Goal: Communication & Community: Answer question/provide support

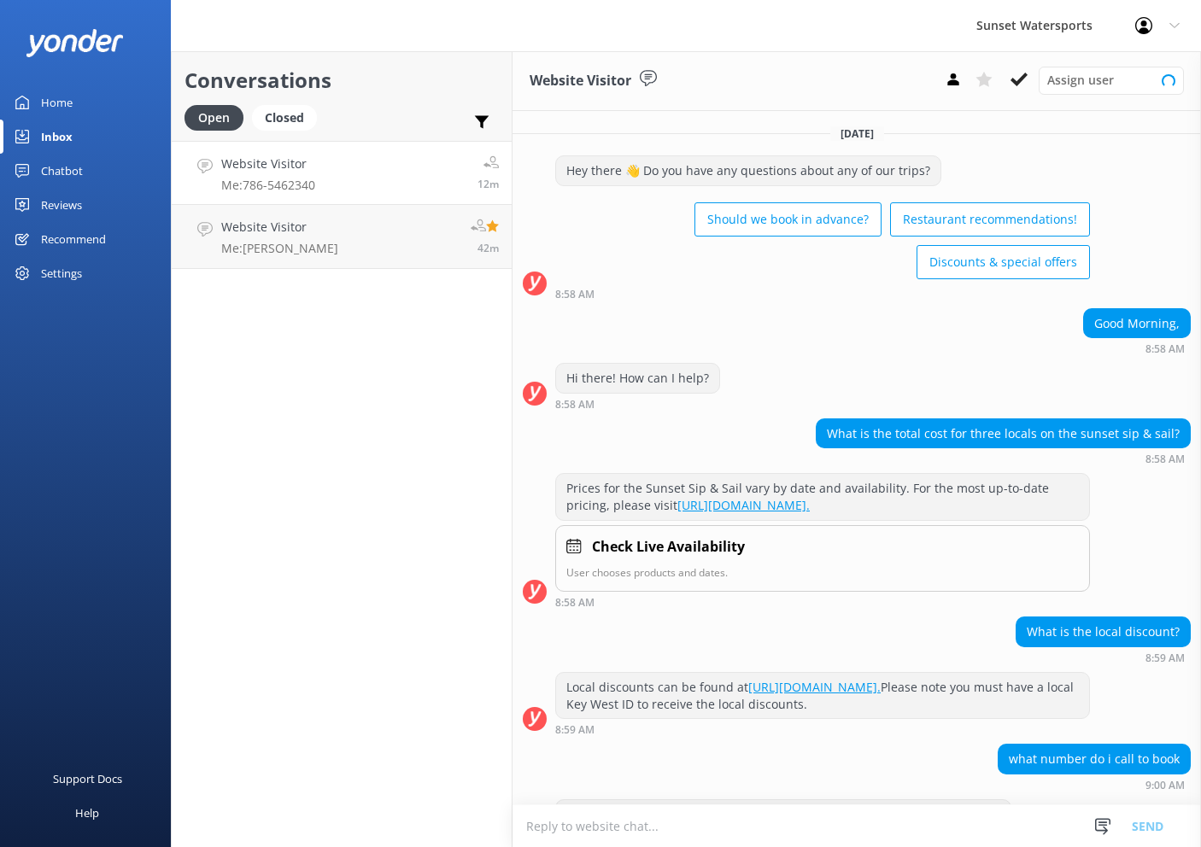
scroll to position [256, 0]
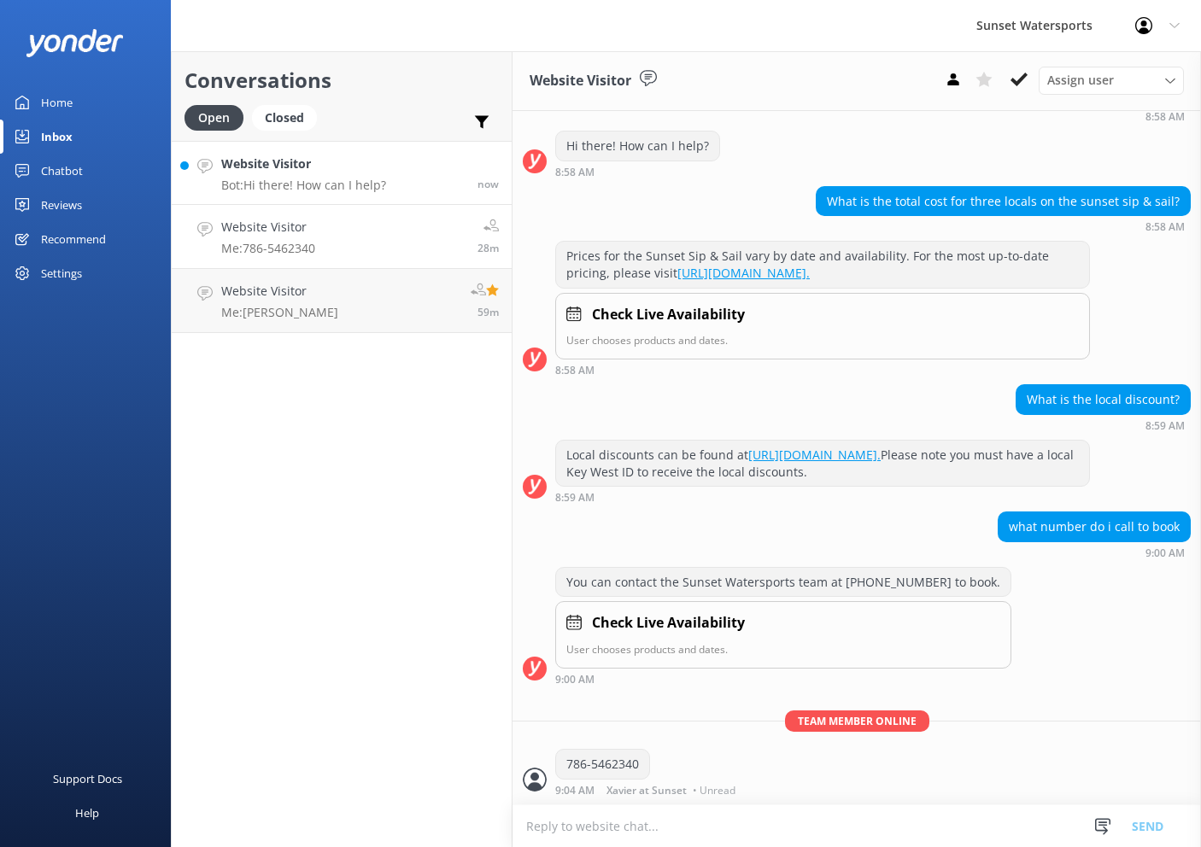
click at [346, 182] on p "Bot: Hi there! How can I help?" at bounding box center [303, 185] width 165 height 15
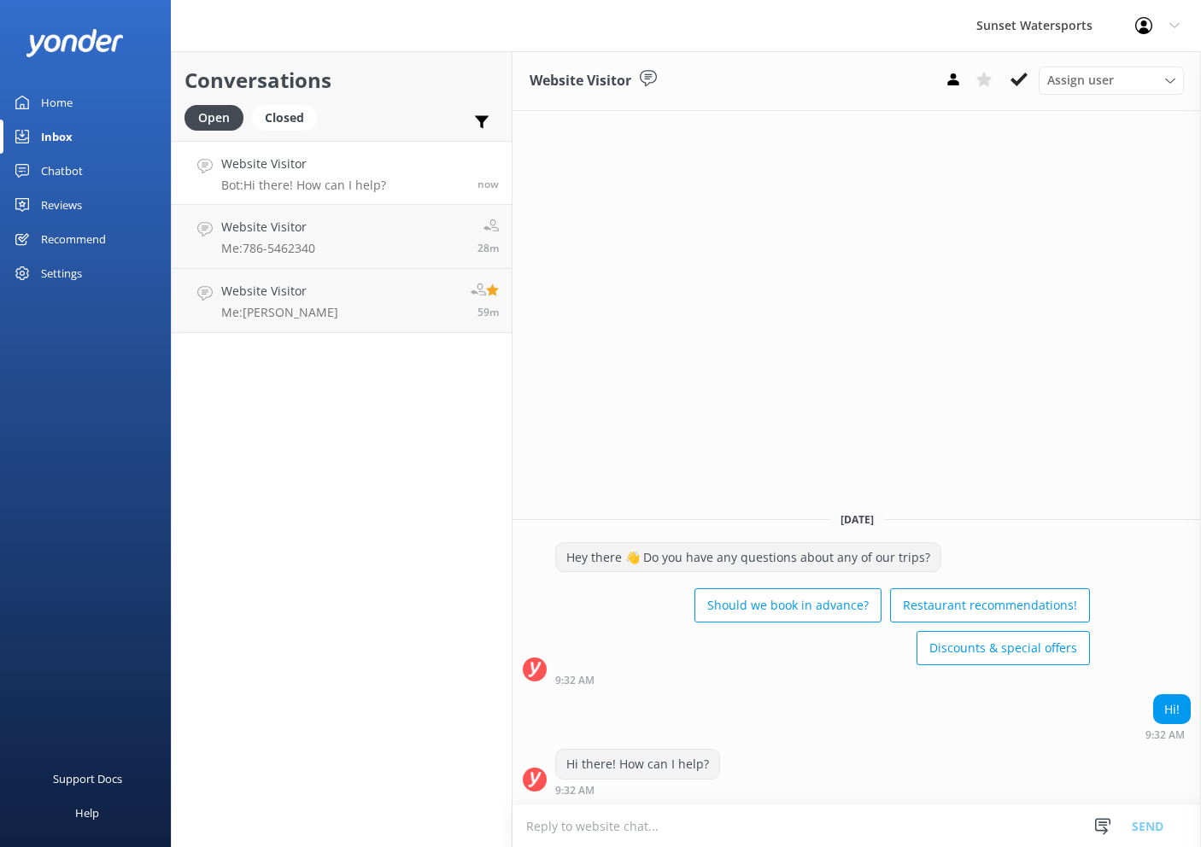
click at [666, 822] on textarea at bounding box center [856, 826] width 688 height 42
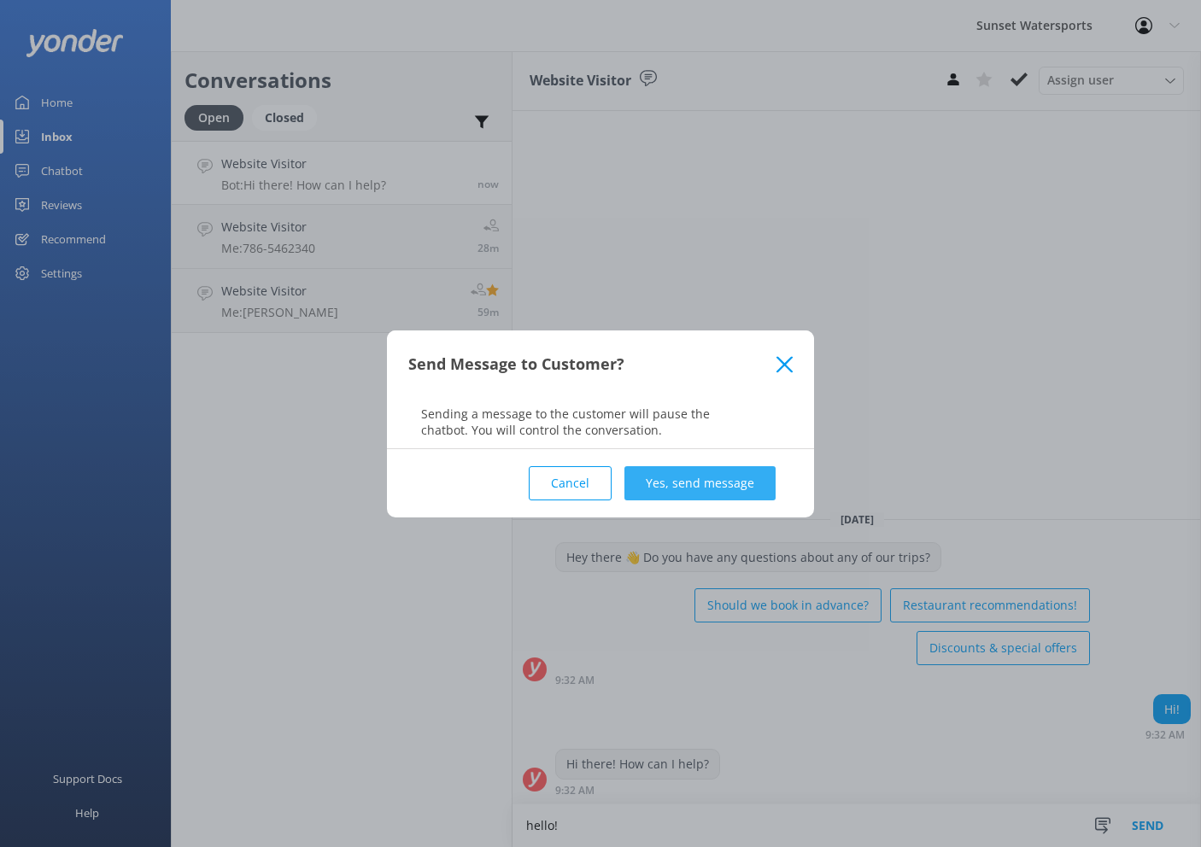
type textarea "hello!"
click at [716, 492] on button "Yes, send message" at bounding box center [699, 483] width 151 height 34
click at [725, 838] on textarea "hello!" at bounding box center [856, 825] width 688 height 43
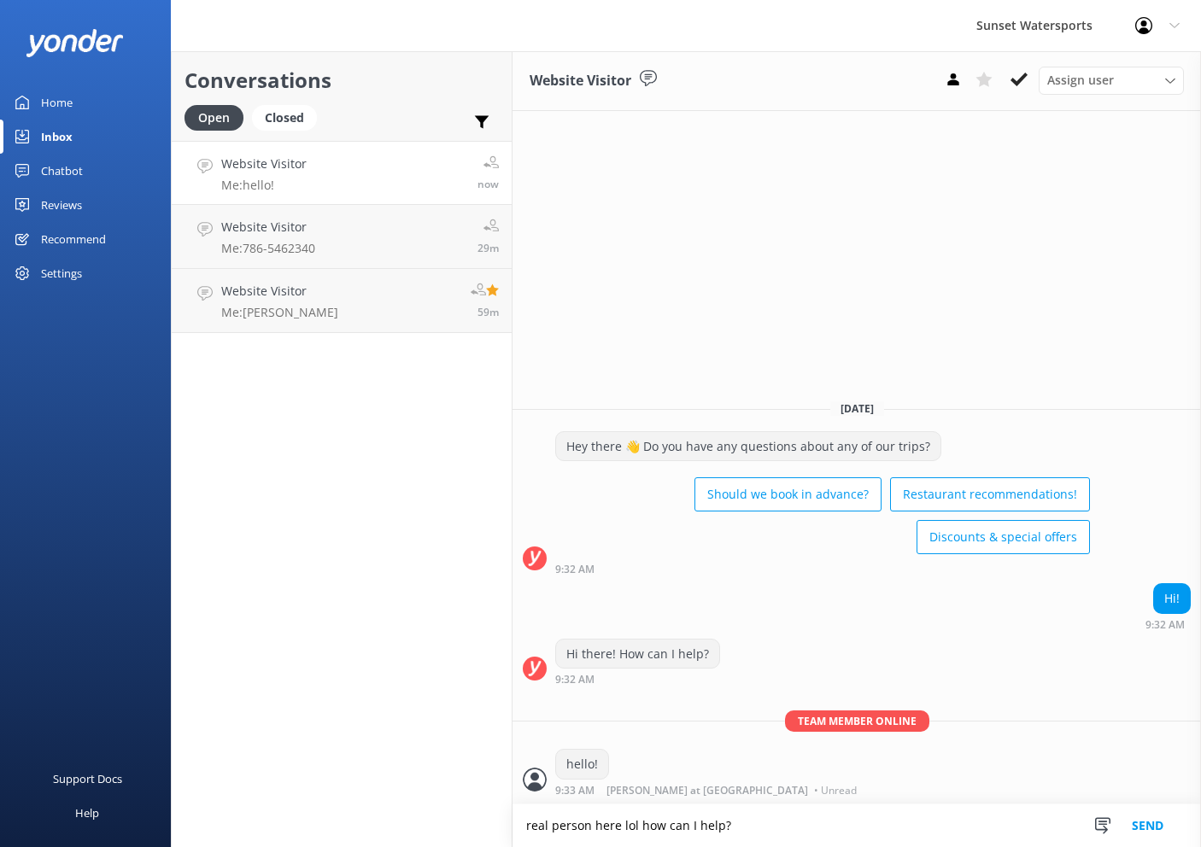
type textarea "real person here lol how can I help?"
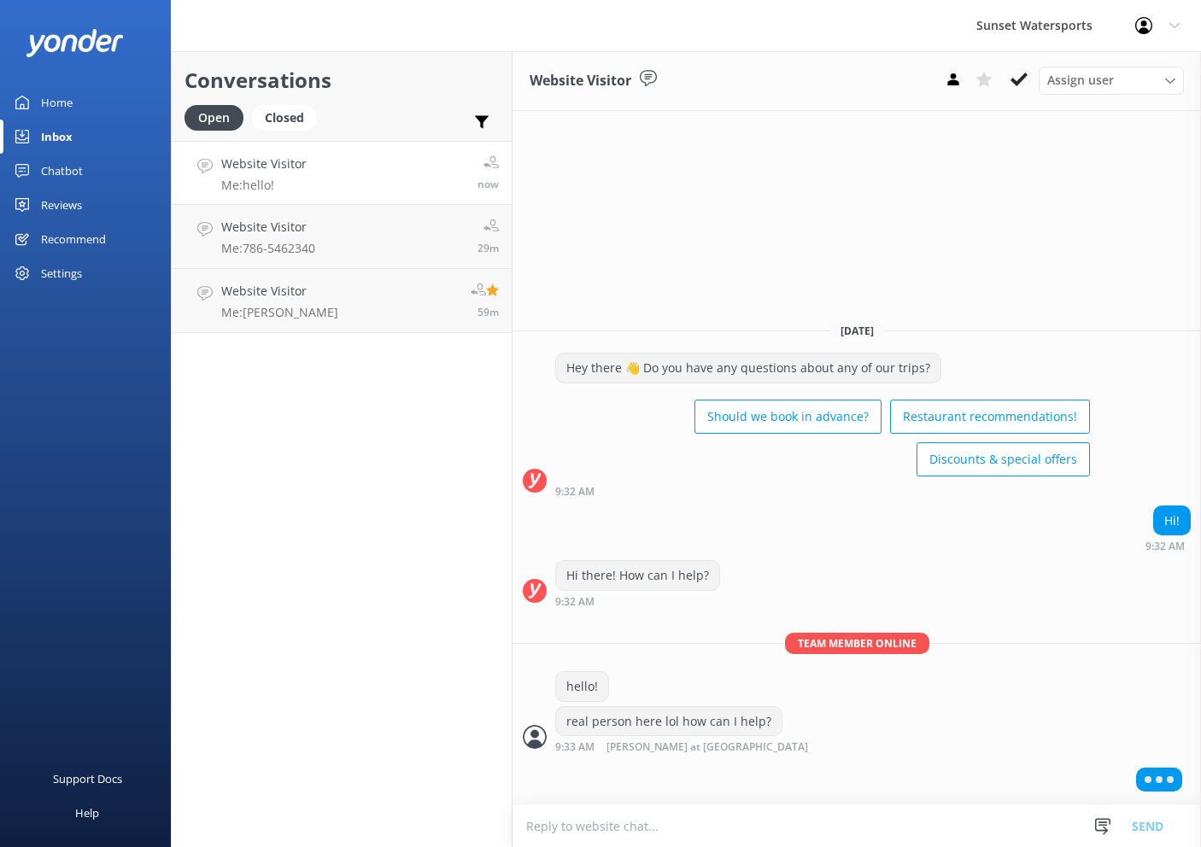
click at [647, 814] on textarea at bounding box center [856, 826] width 688 height 42
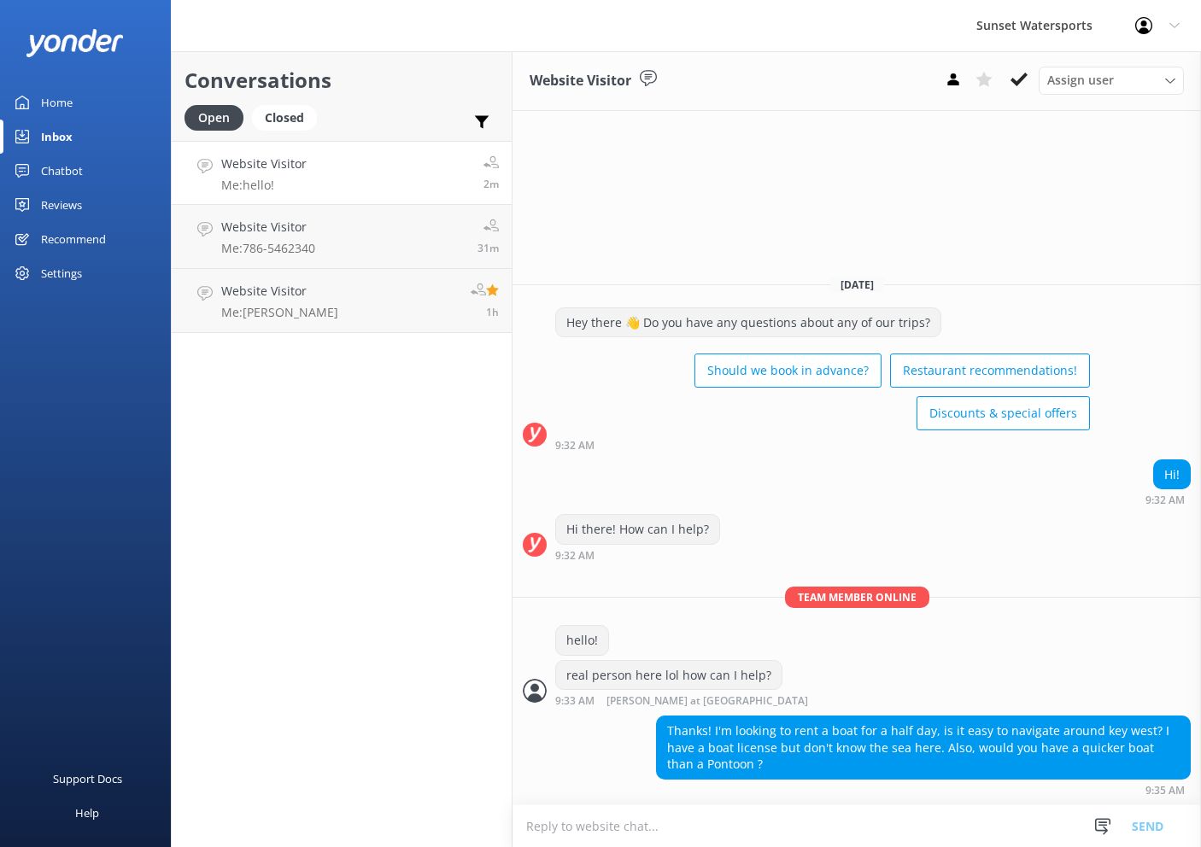
click at [766, 498] on div "Hi! 9:32 AM" at bounding box center [856, 482] width 688 height 47
click at [733, 814] on textarea at bounding box center [856, 826] width 688 height 42
type textarea "yes"
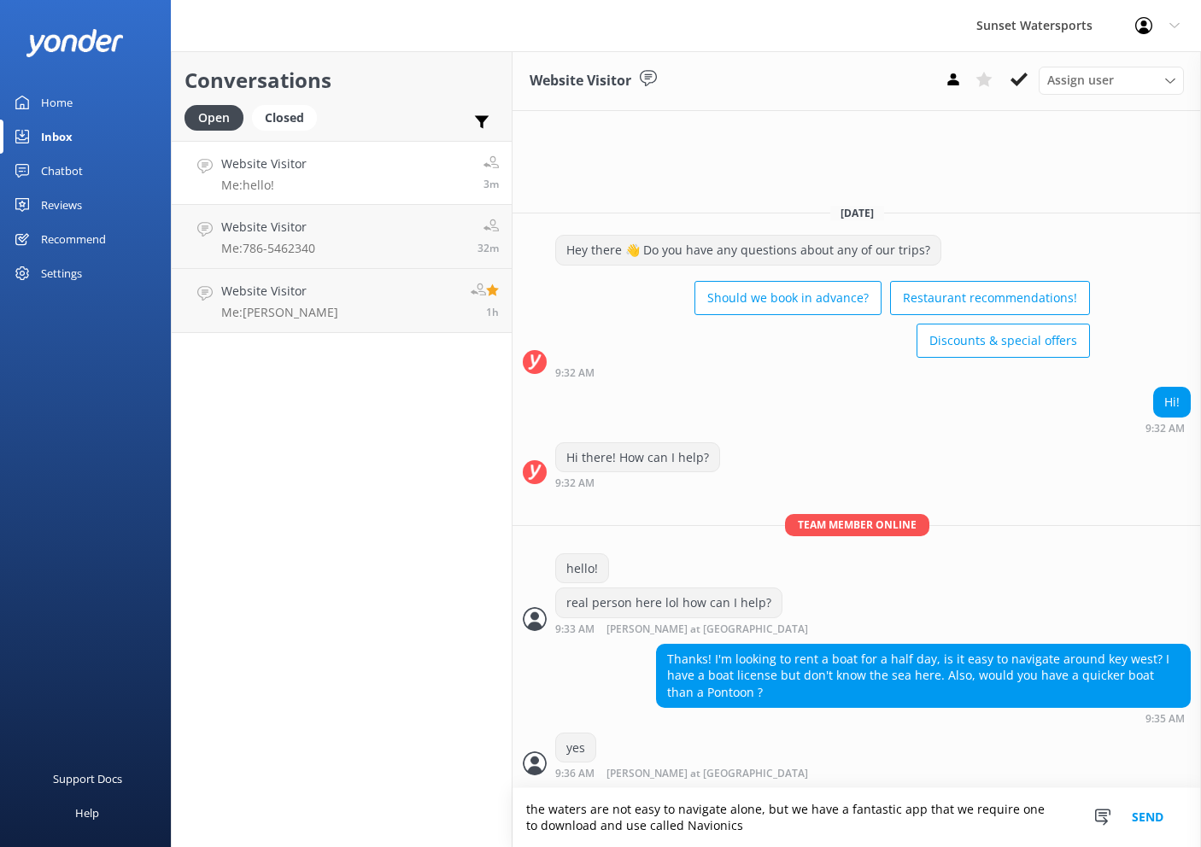
type textarea "the waters are not easy to navigate alone, but we have a fantastic app that we …"
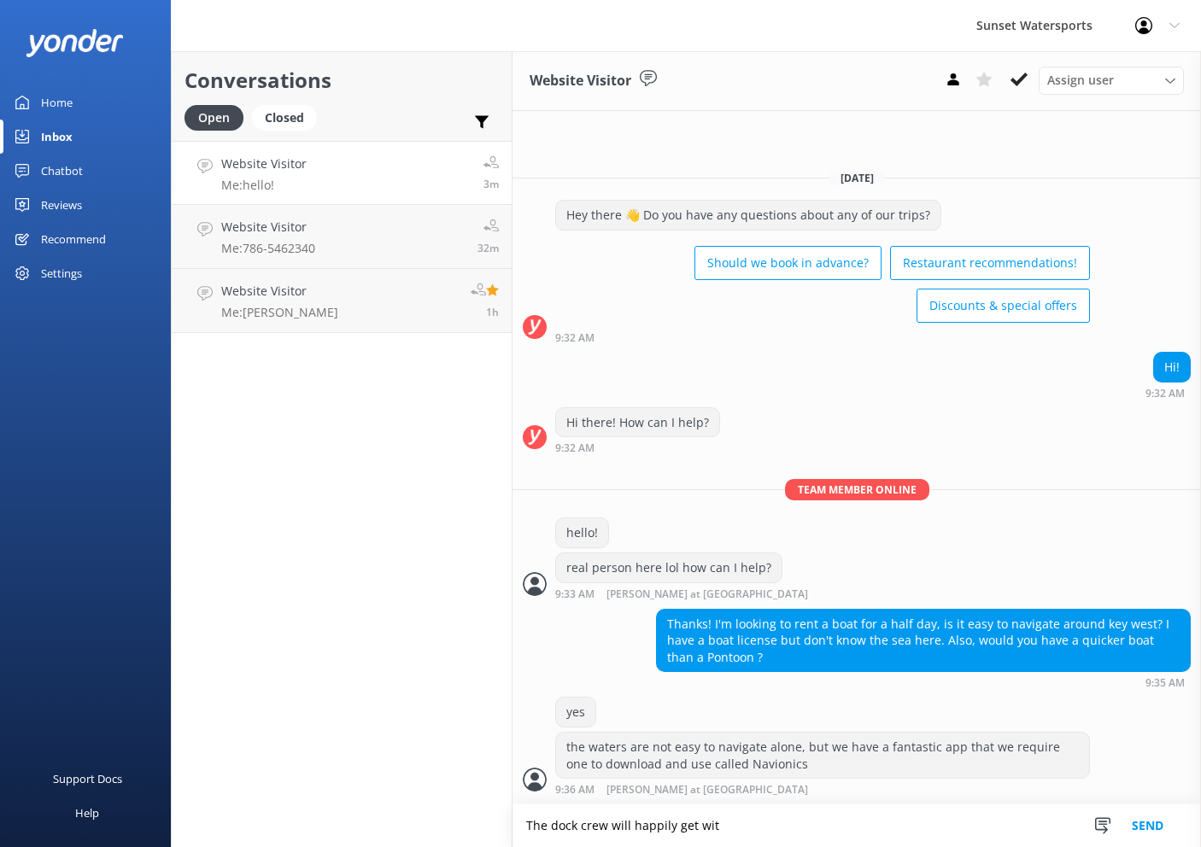
click at [733, 814] on textarea "The dock crew will happily get w" at bounding box center [856, 825] width 688 height 43
drag, startPoint x: 849, startPoint y: 831, endPoint x: 453, endPoint y: 798, distance: 396.7
click at [450, 798] on div "Conversations Open Closed Important Assigned to me Unassigned Website Visitor M…" at bounding box center [686, 449] width 1030 height 796
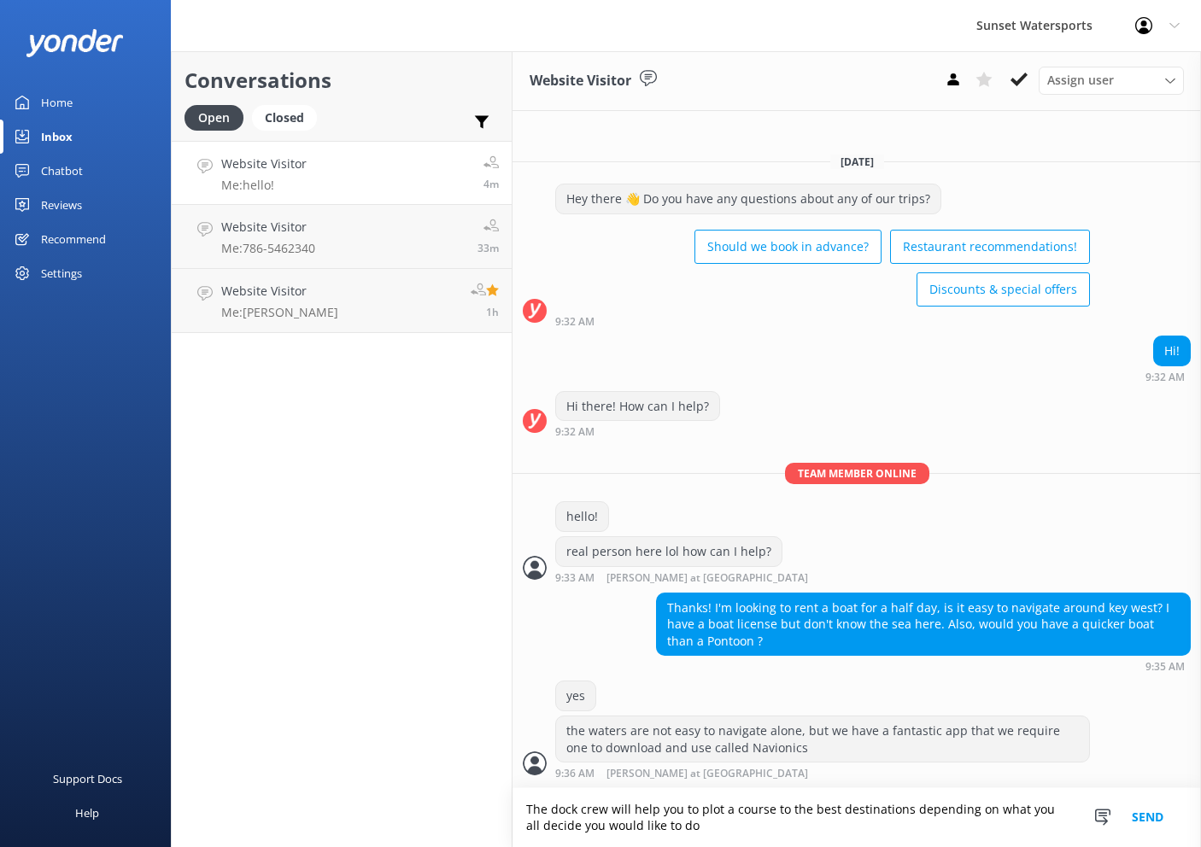
type textarea "The dock crew will help you to plot a course to the best destinations depending…"
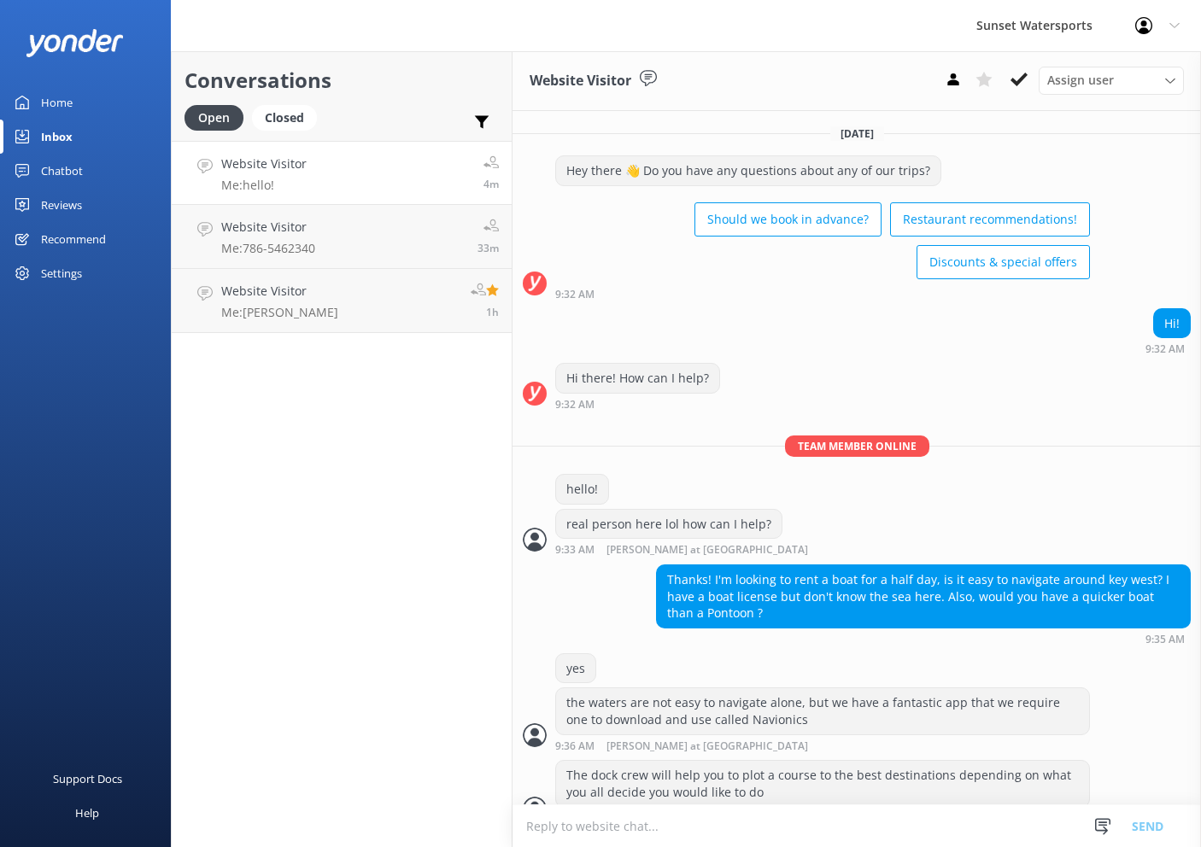
scroll to position [21, 0]
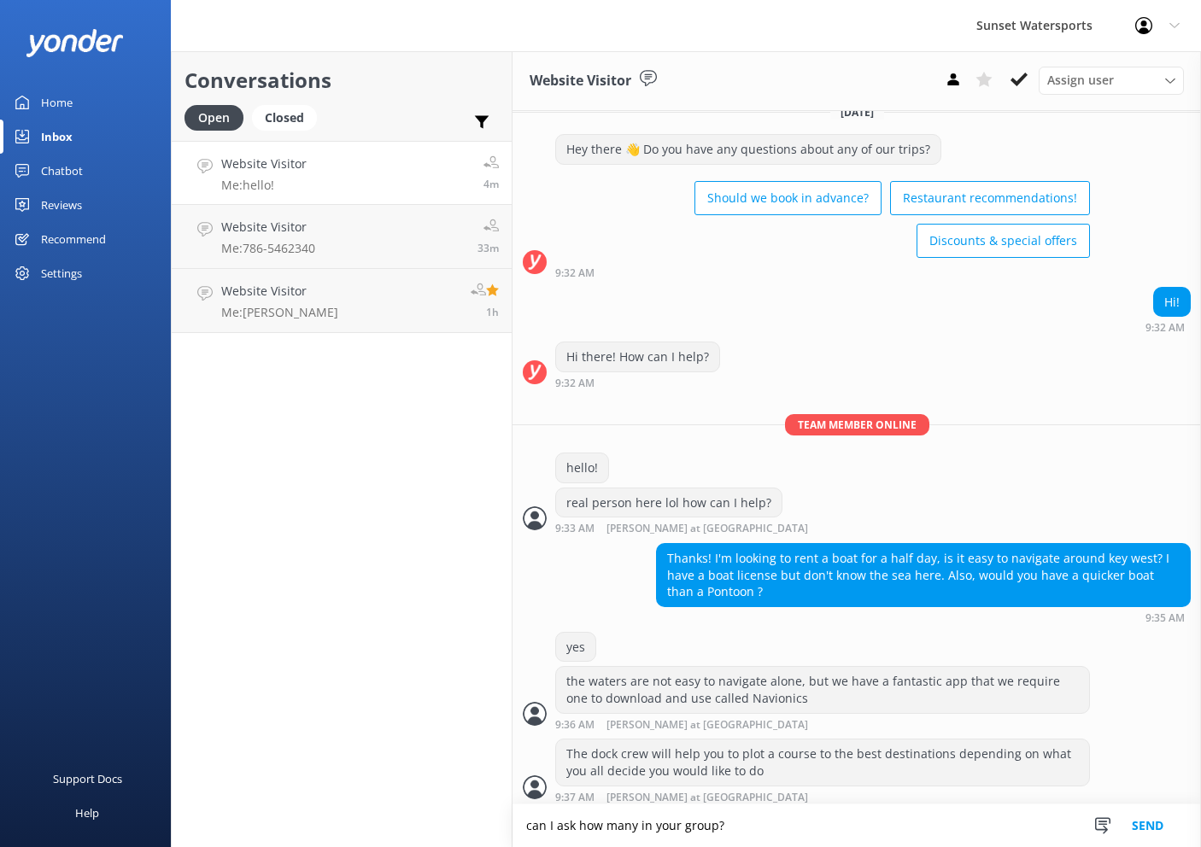
type textarea "can I ask how many in your group?"
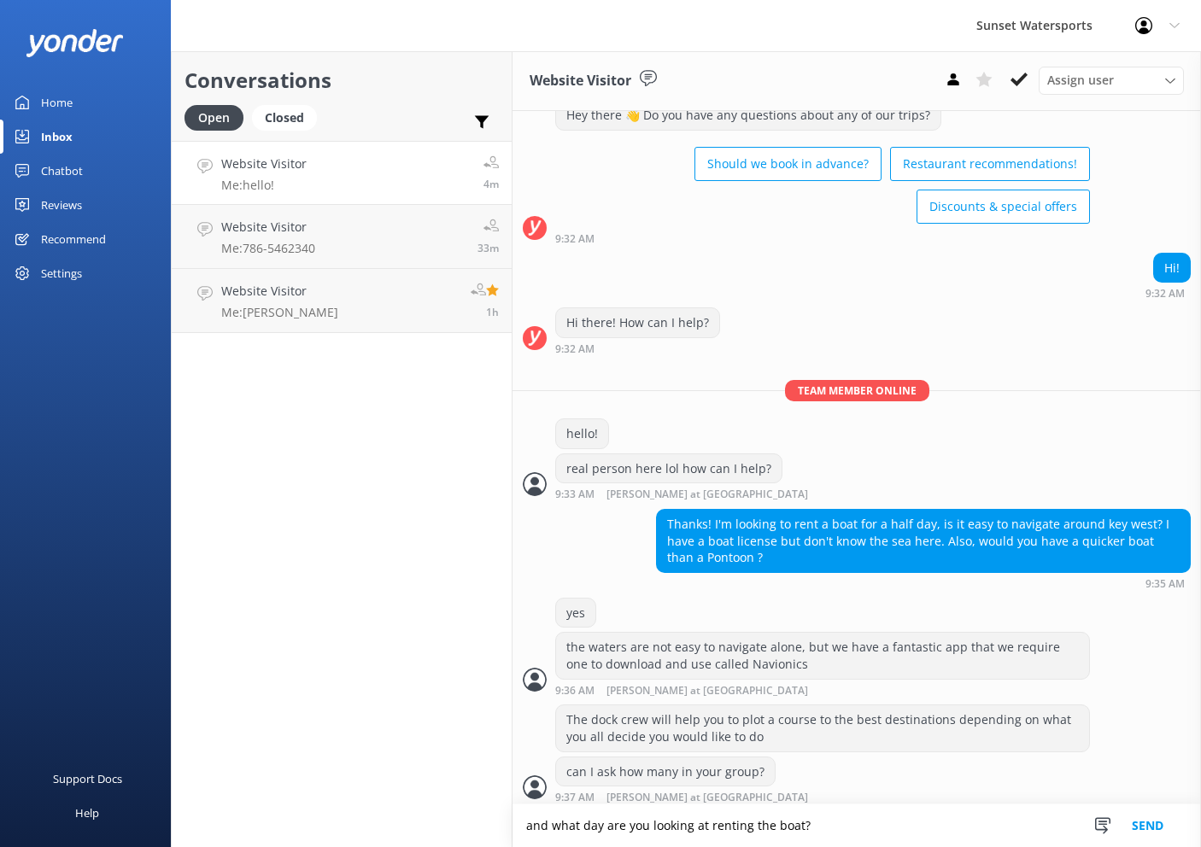
type textarea "and what day are you looking at renting the boat?"
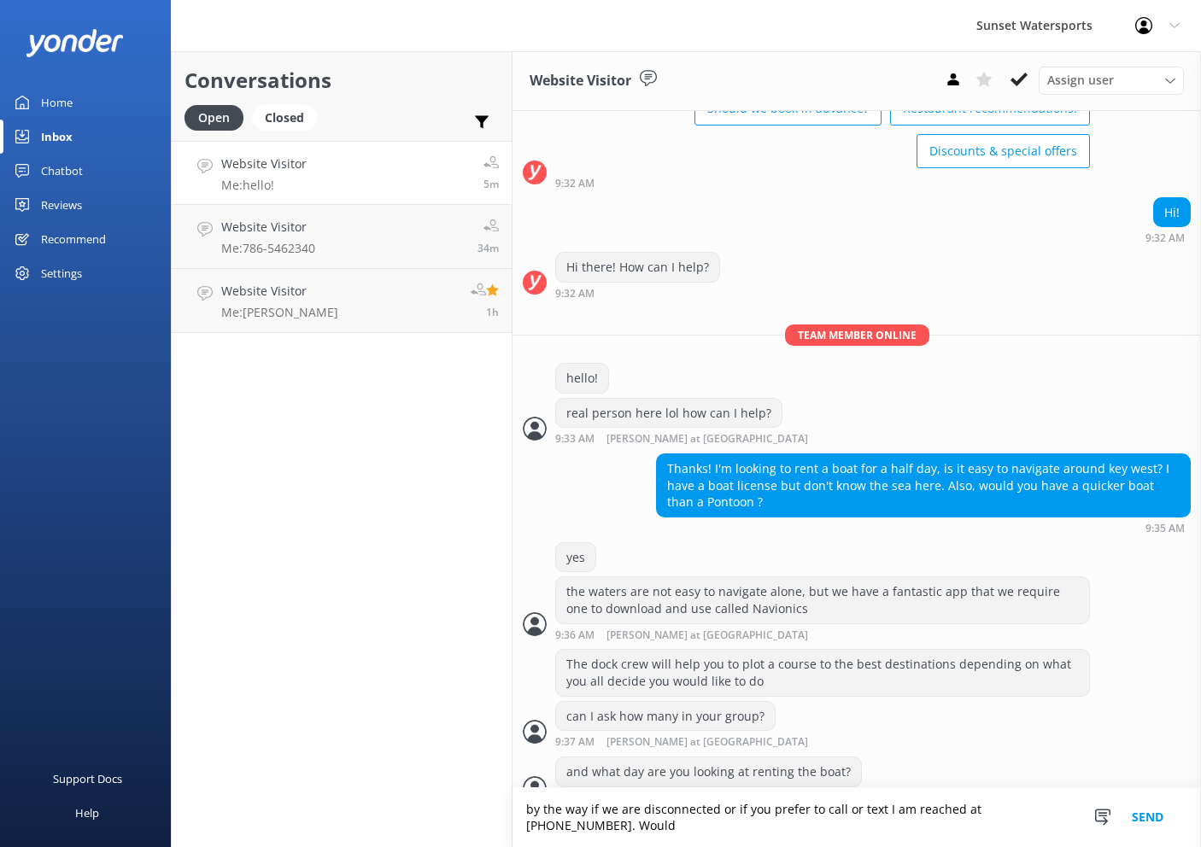
scroll to position [127, 0]
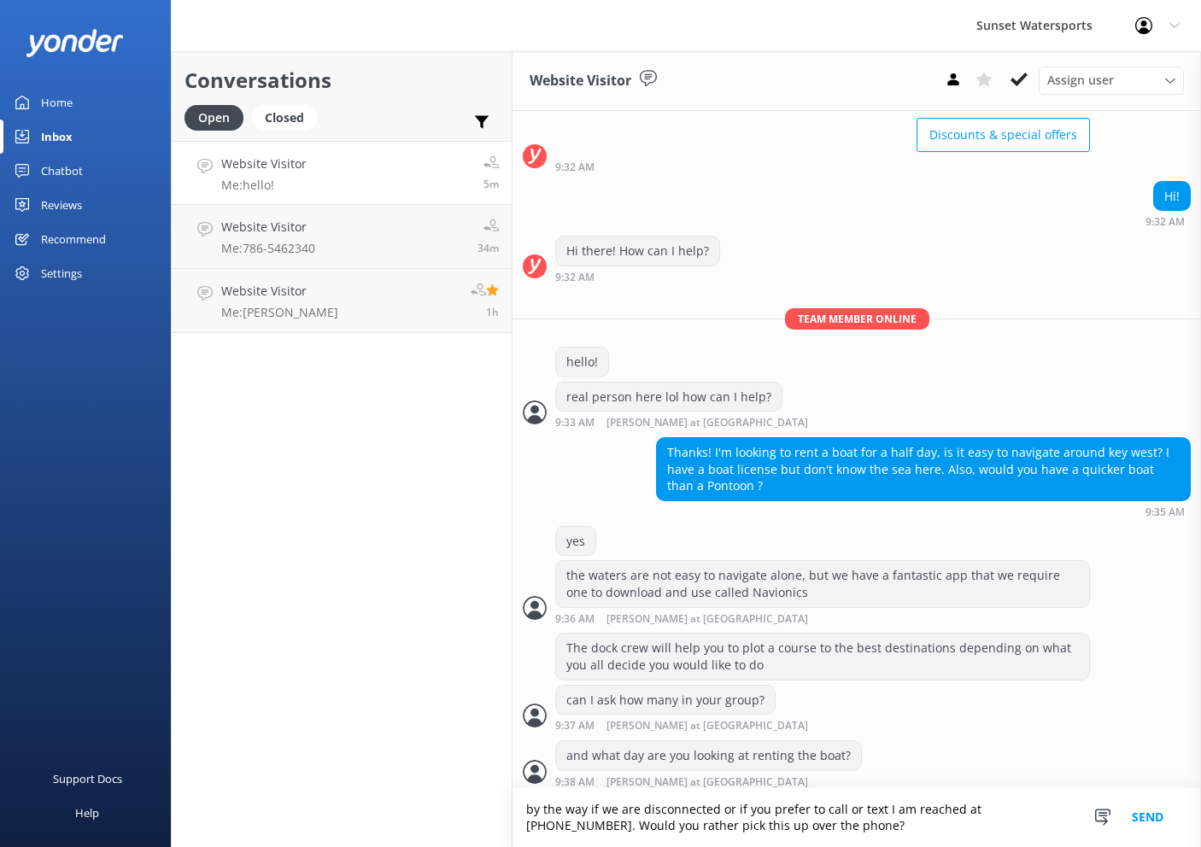
type textarea "by the way if we are disconnected or if you prefer to call or text I am reached…"
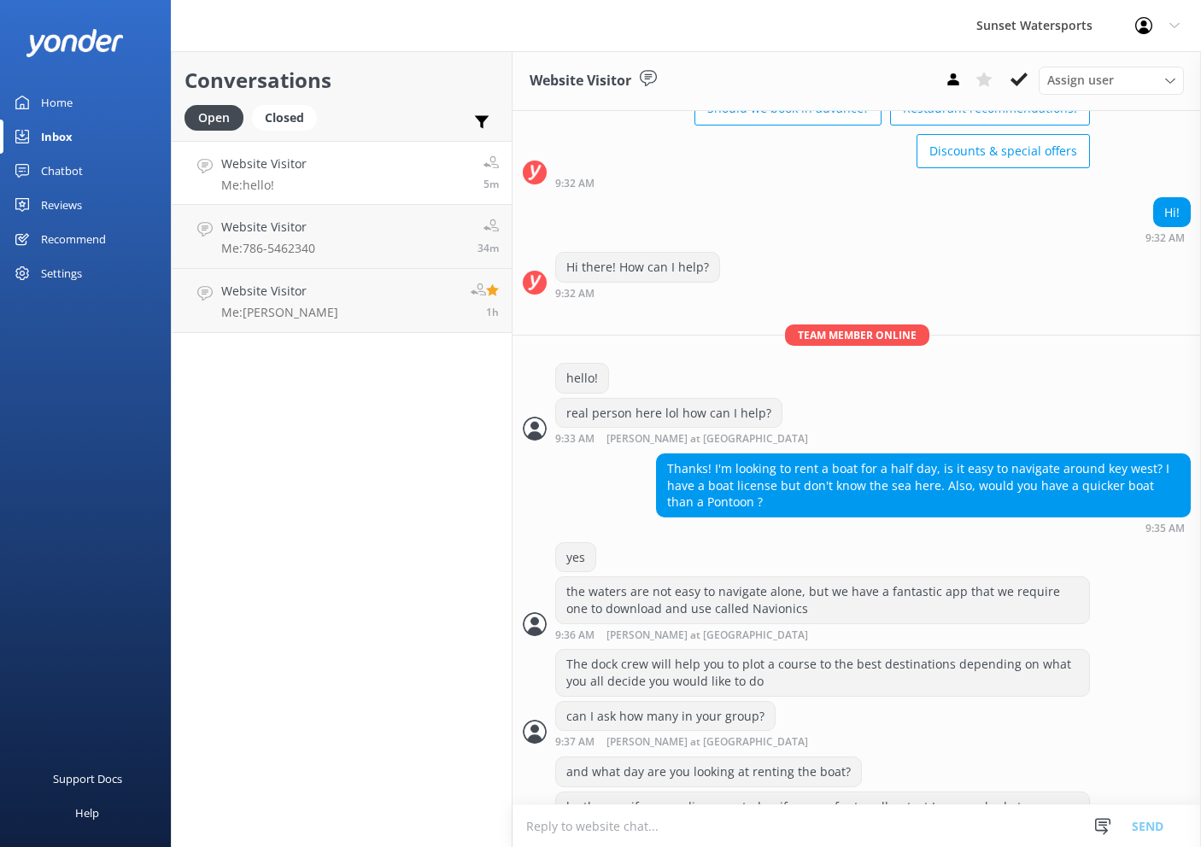
scroll to position [161, 0]
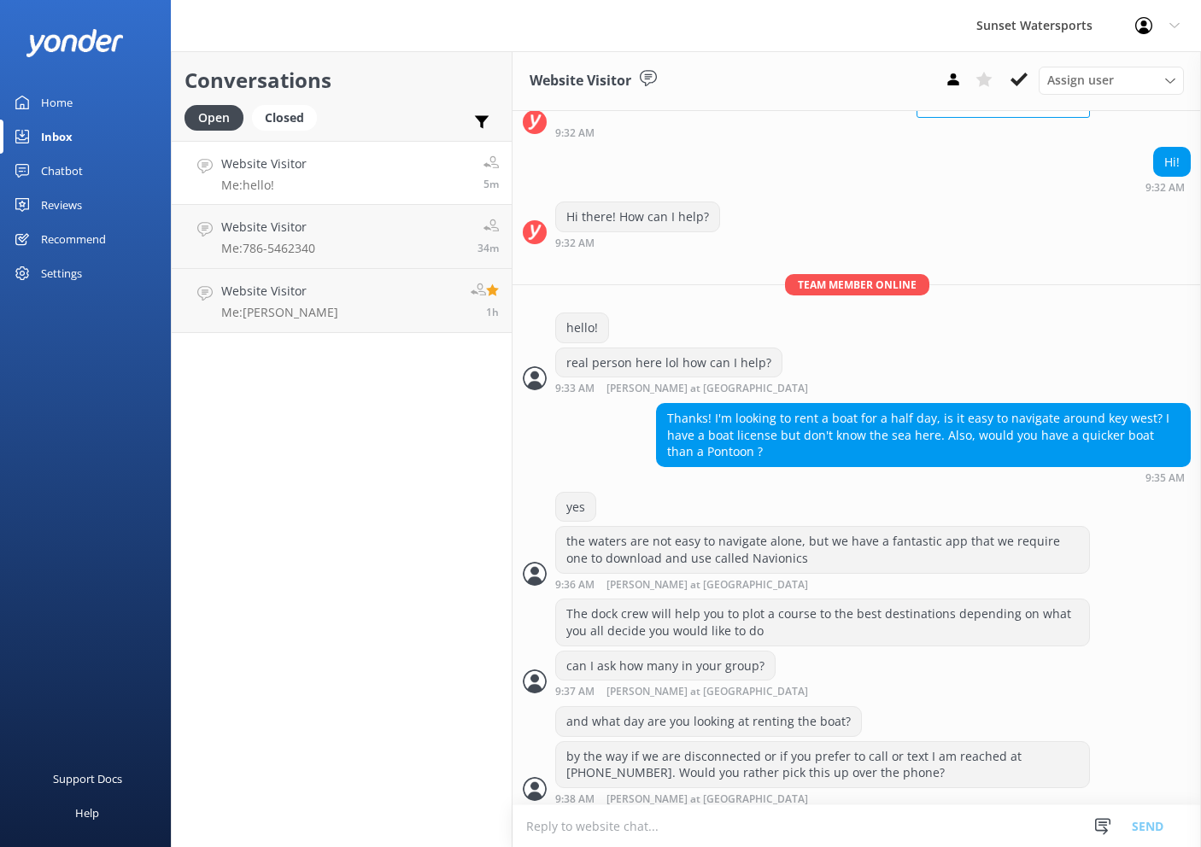
type textarea "S"
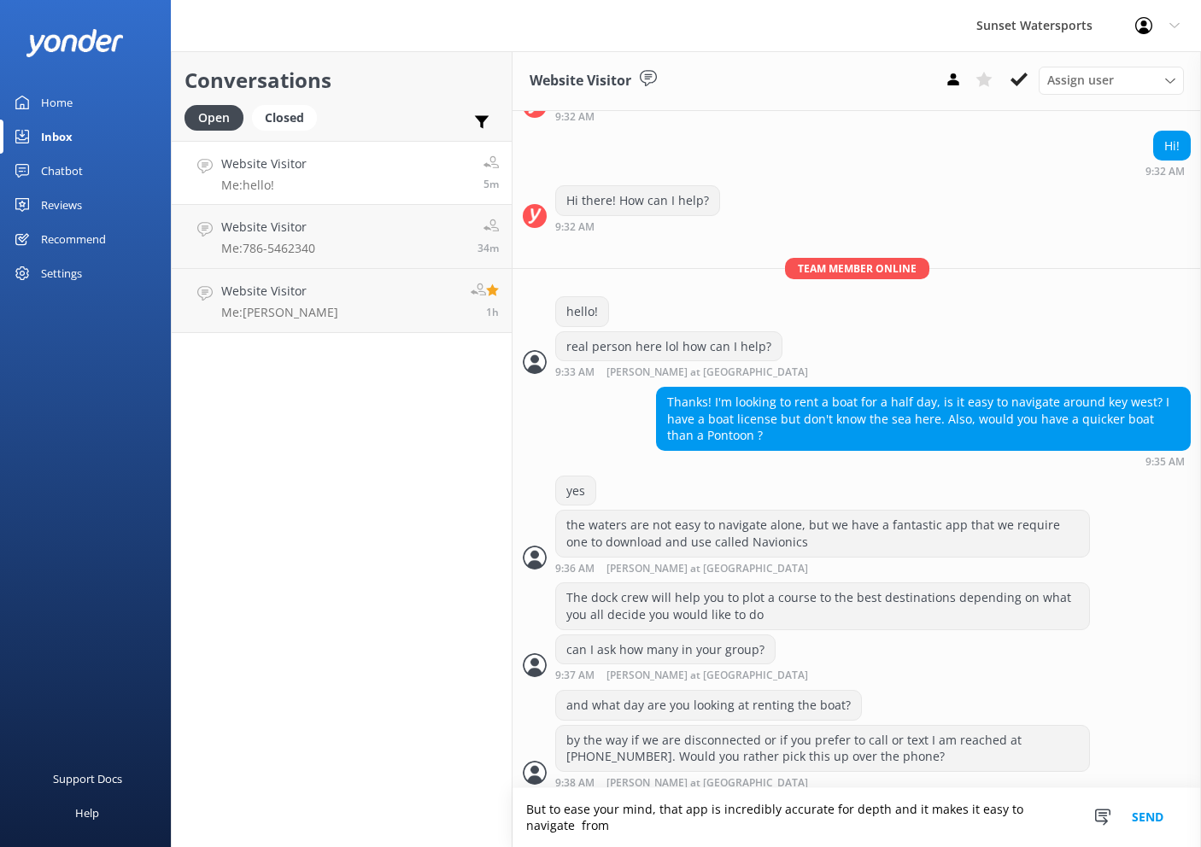
type textarea "But to ease your mind, that app is incredibly accurate for depth and it makes i…"
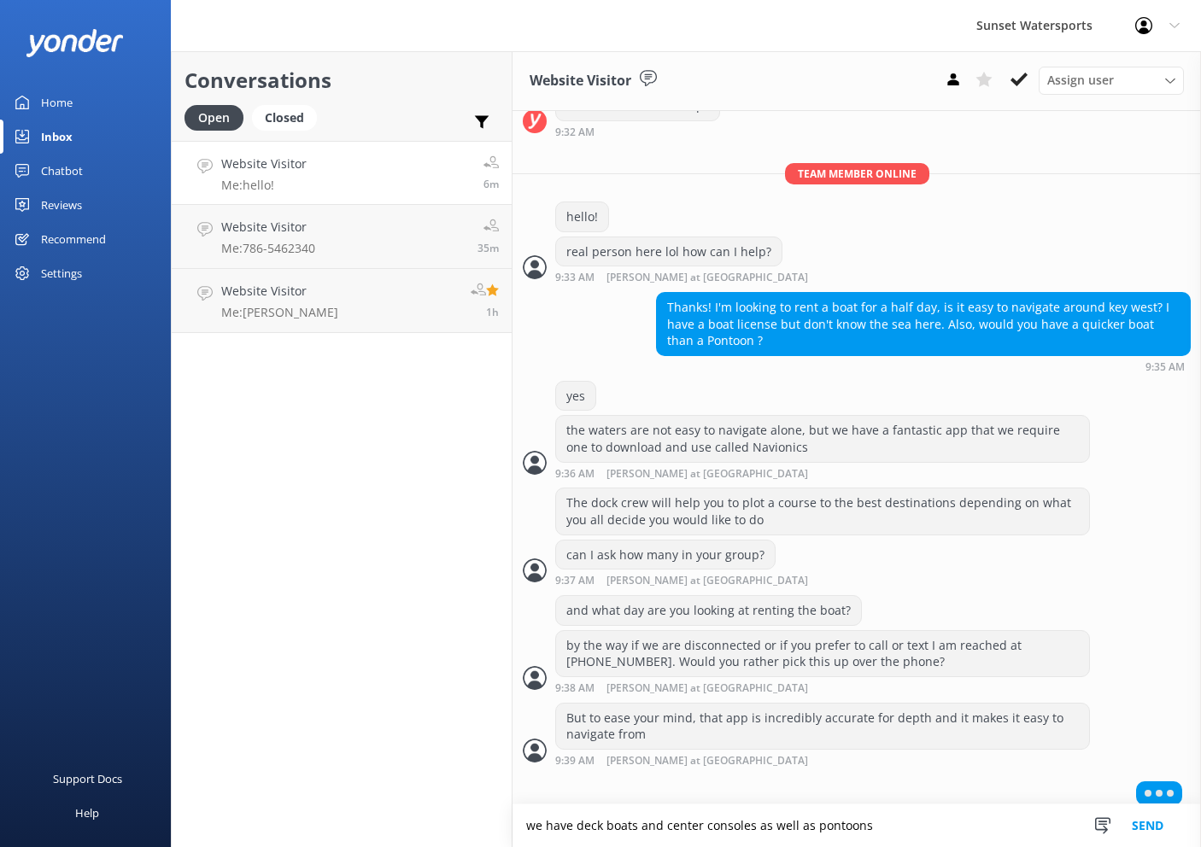
scroll to position [232, 0]
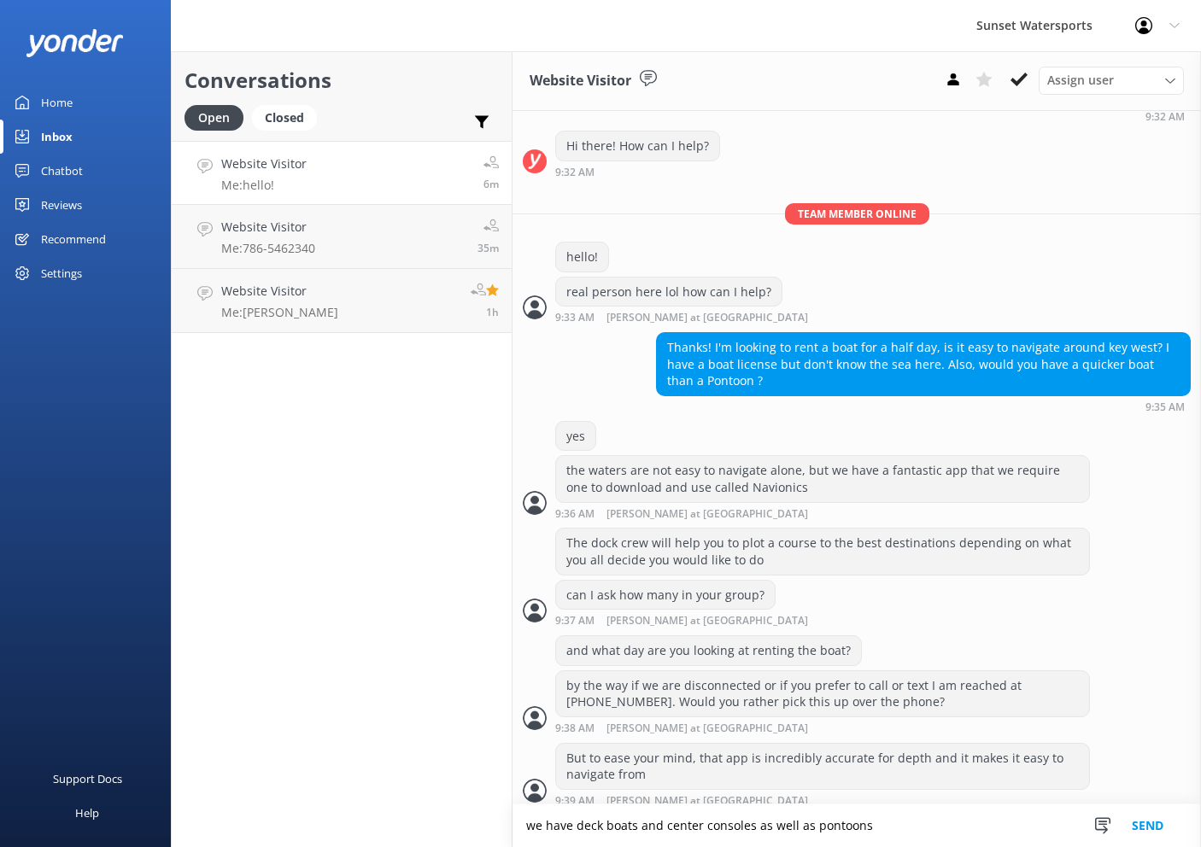
type textarea "we have deck boats and center consoles as well as pontoons"
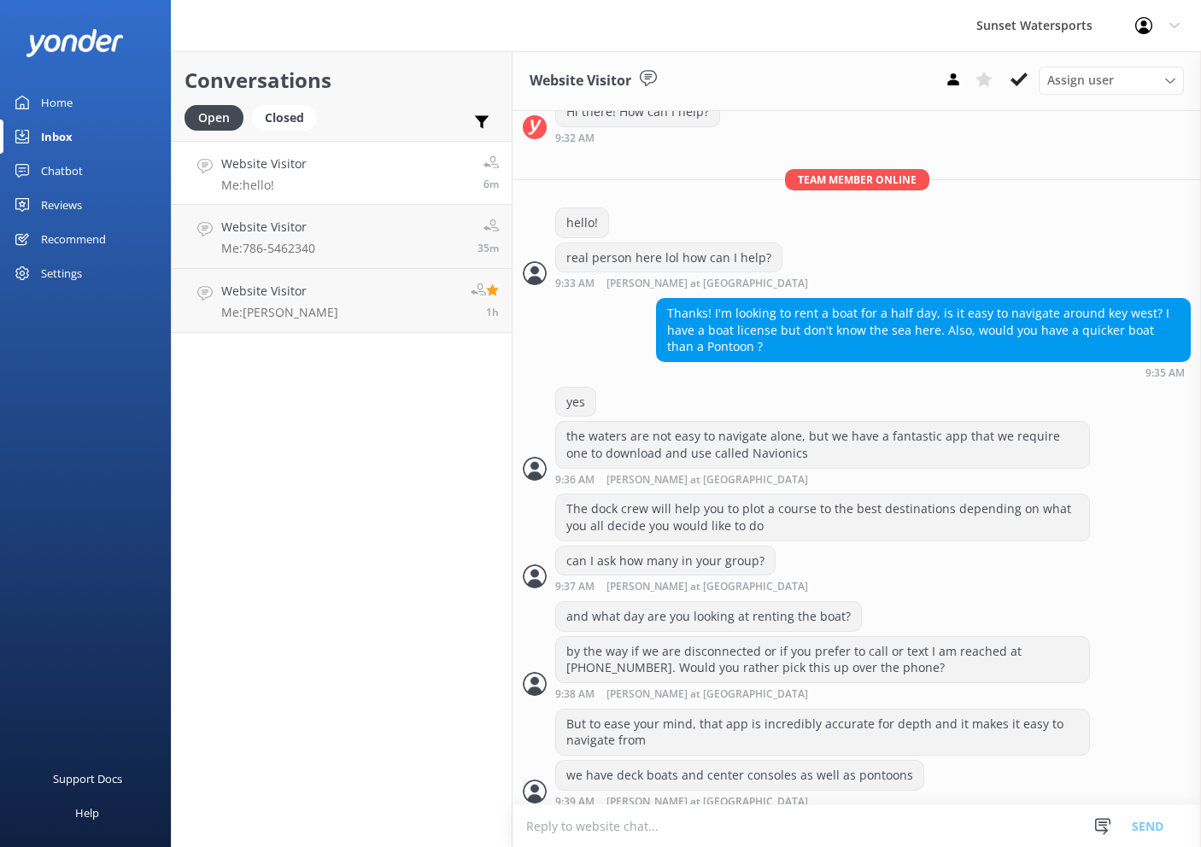
scroll to position [354, 0]
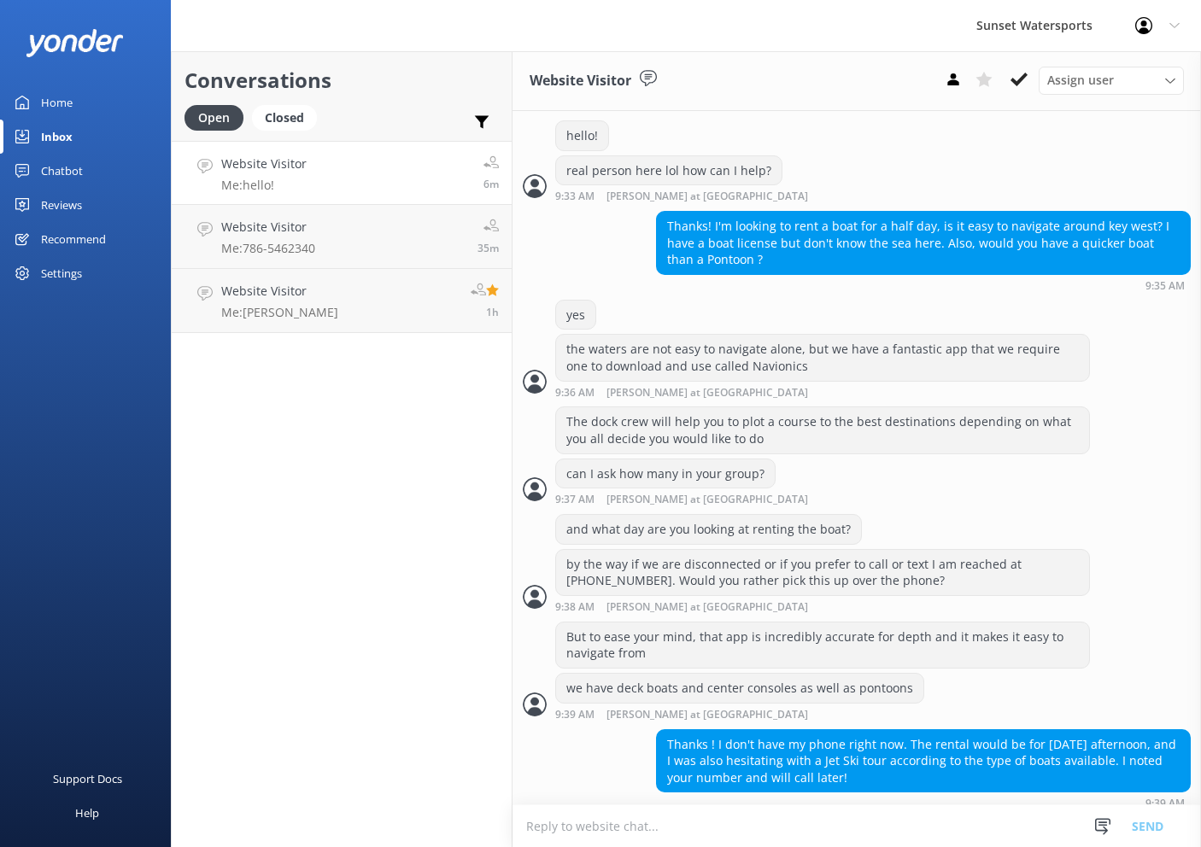
click at [739, 828] on textarea at bounding box center [856, 826] width 688 height 42
paste textarea "[URL][DOMAIN_NAME]"
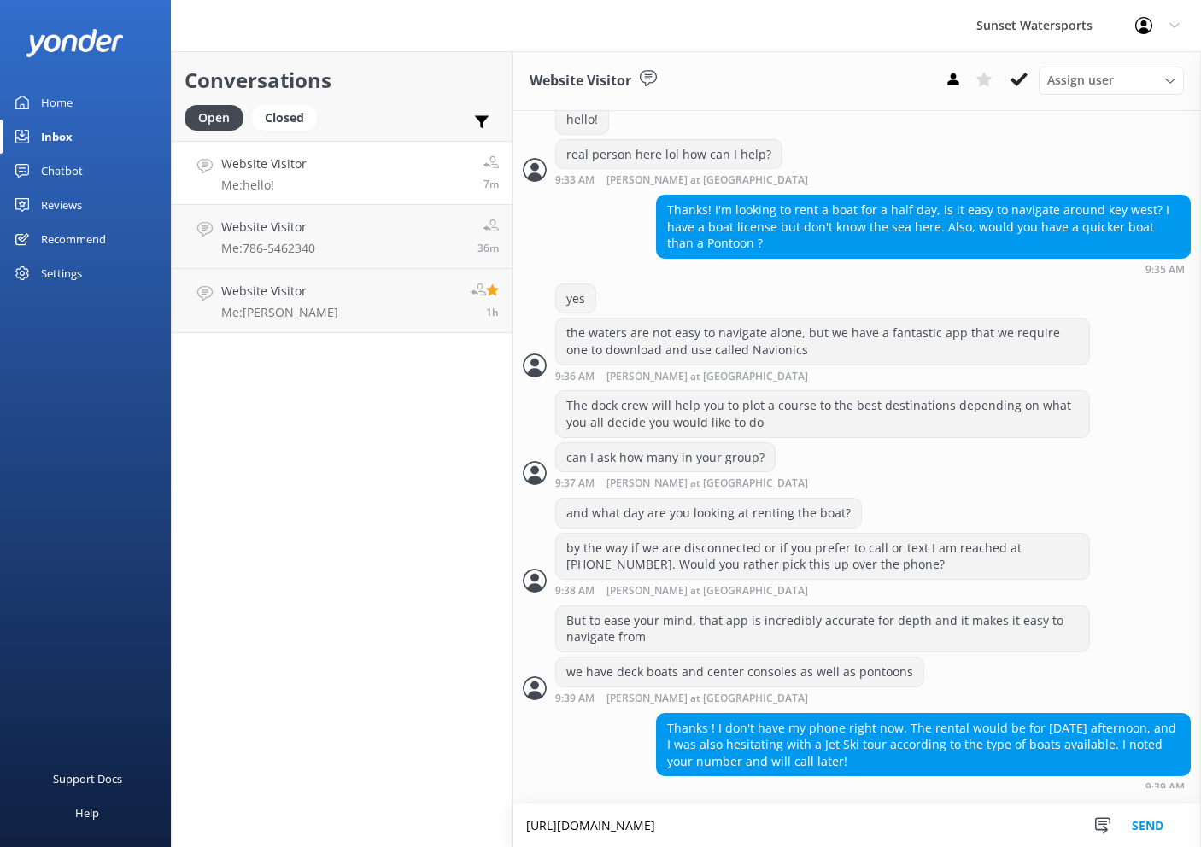
type textarea "[URL][DOMAIN_NAME]"
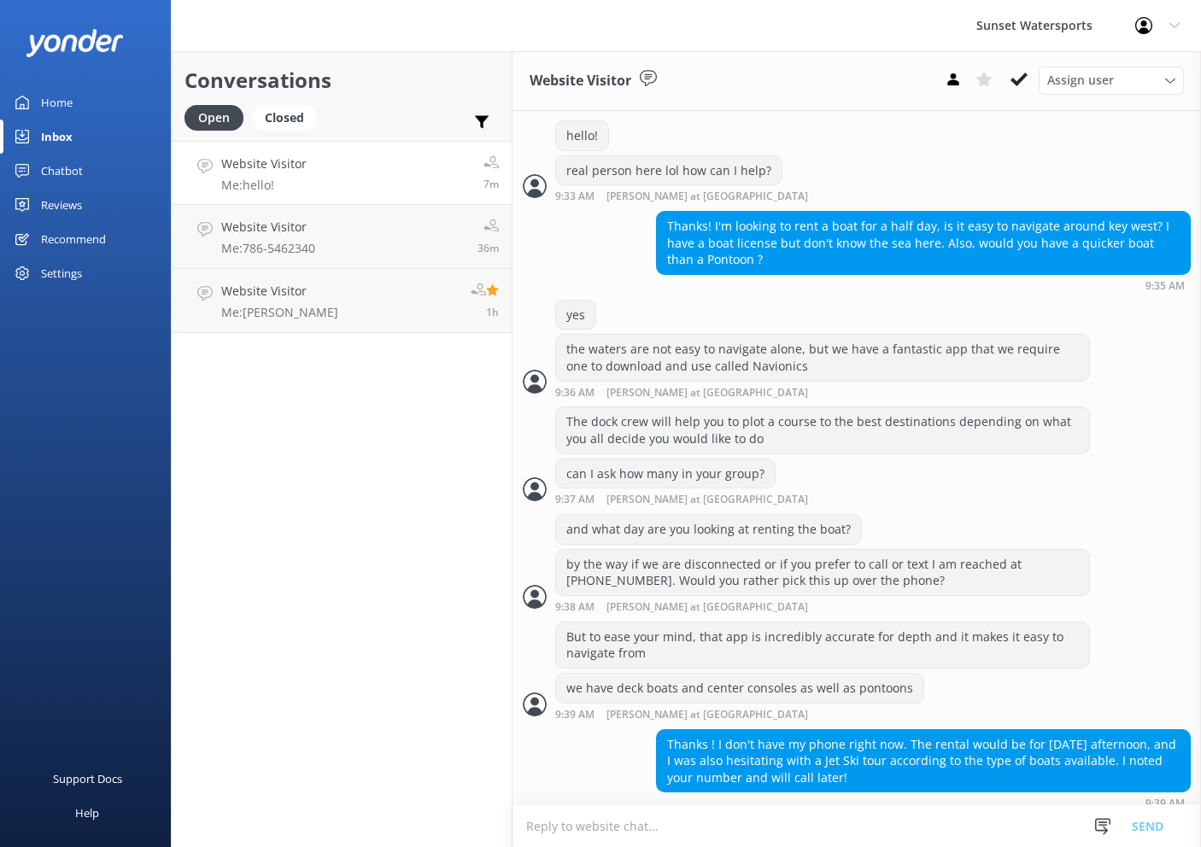
scroll to position [442, 0]
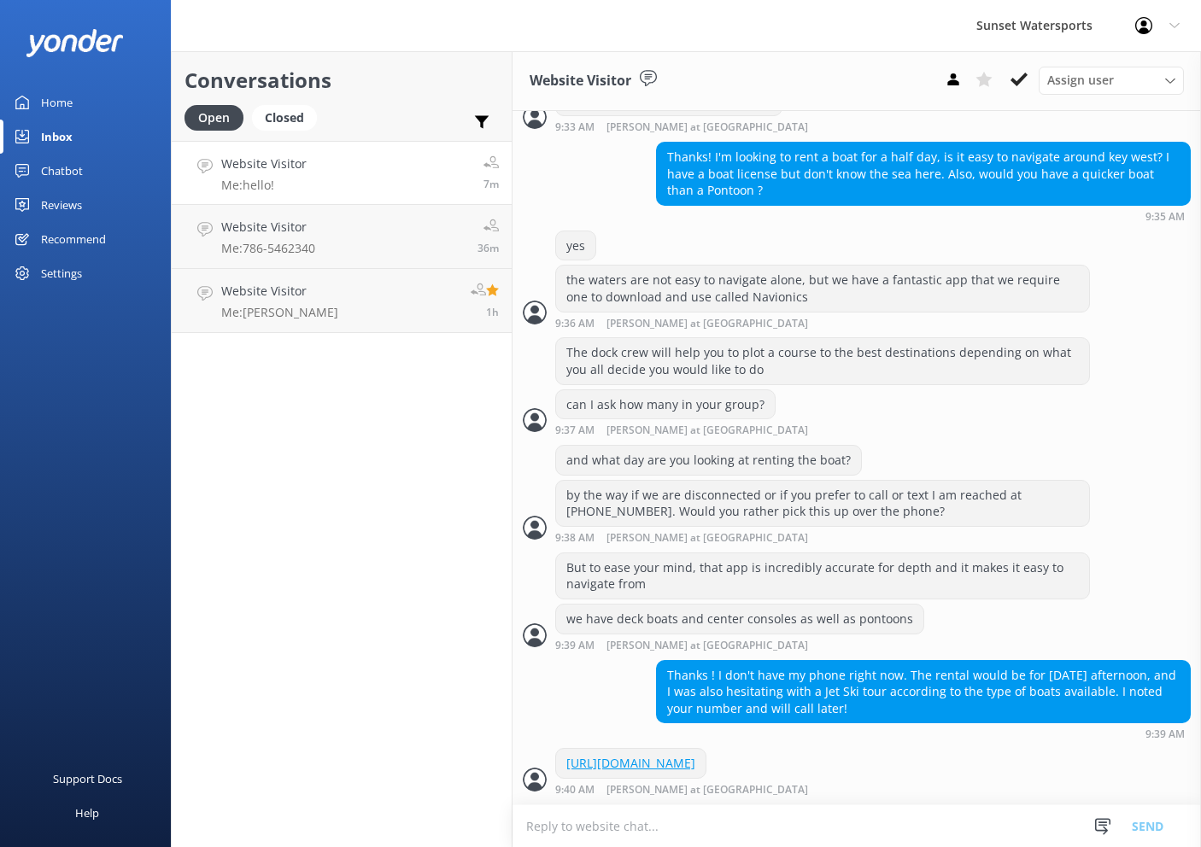
click at [618, 823] on textarea at bounding box center [856, 826] width 688 height 42
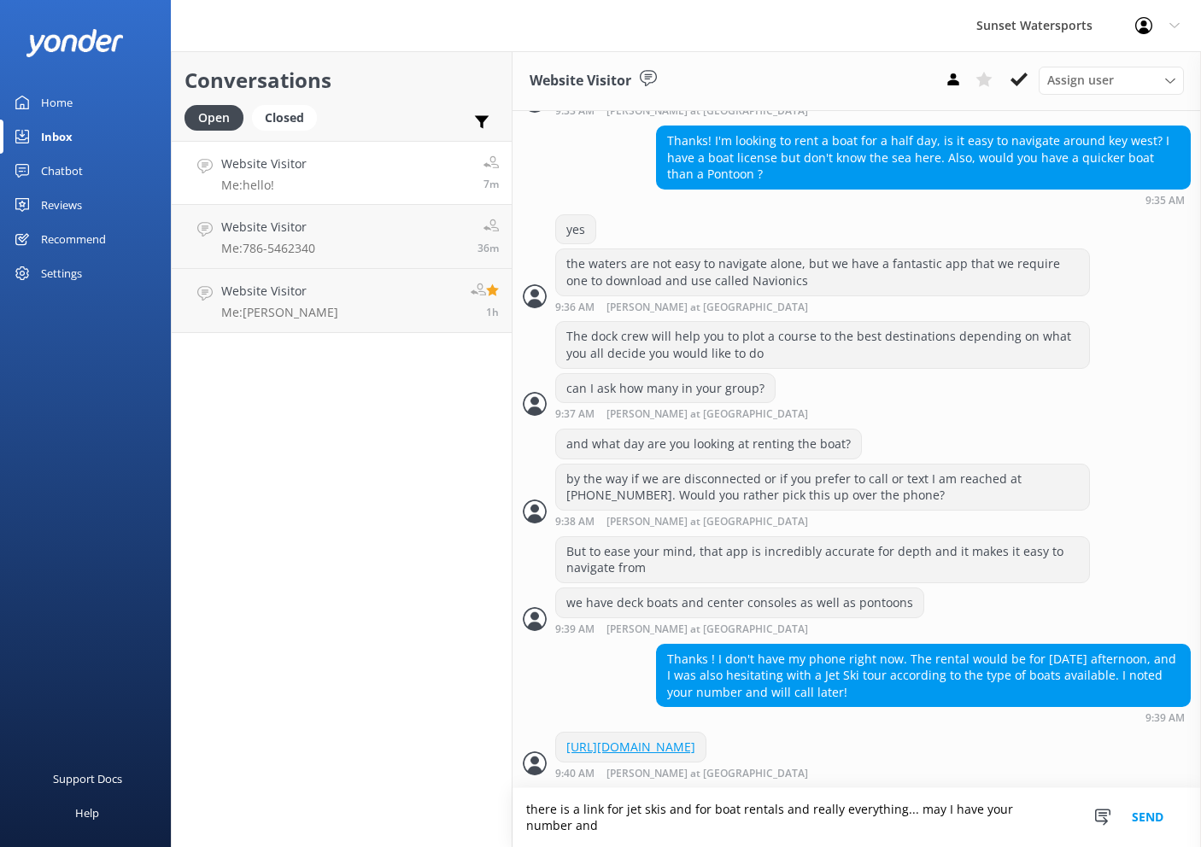
scroll to position [458, 0]
type textarea "there is a link for jet skis and for boat rentals and really everything... may …"
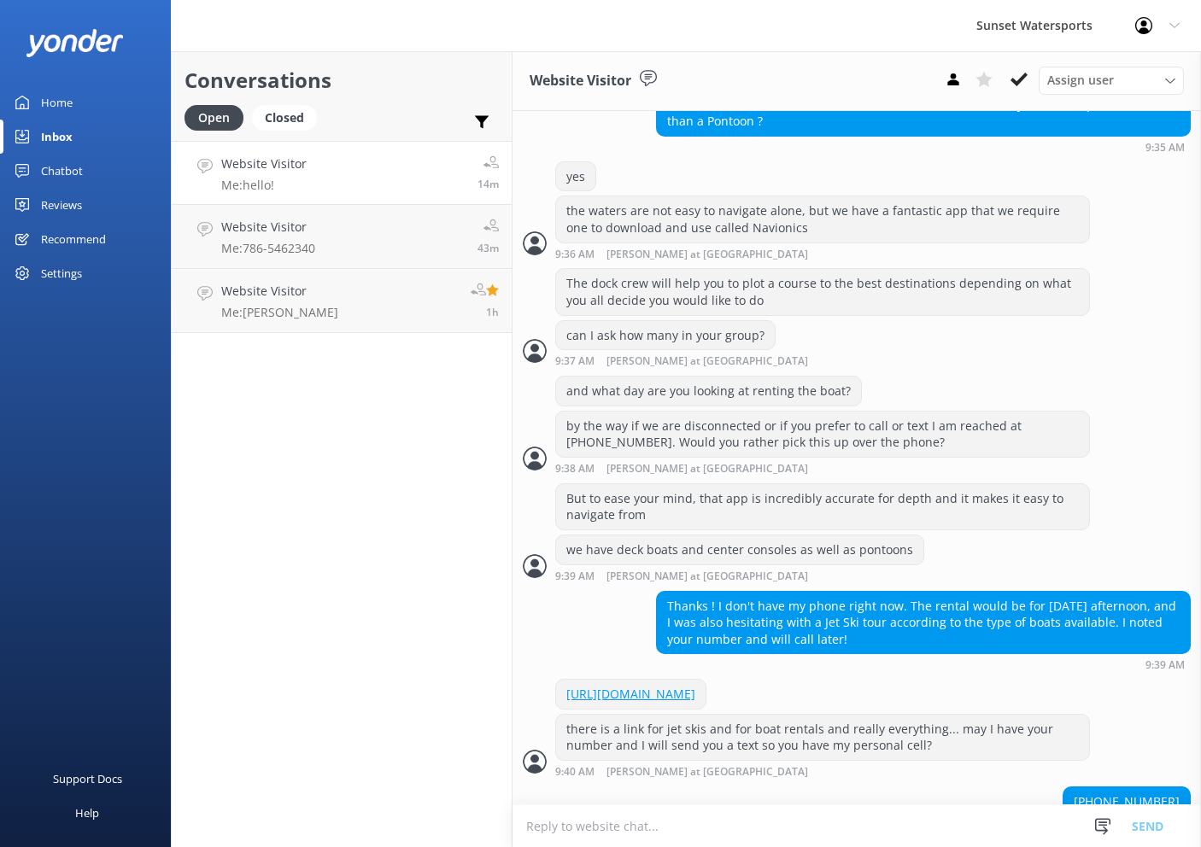
scroll to position [547, 0]
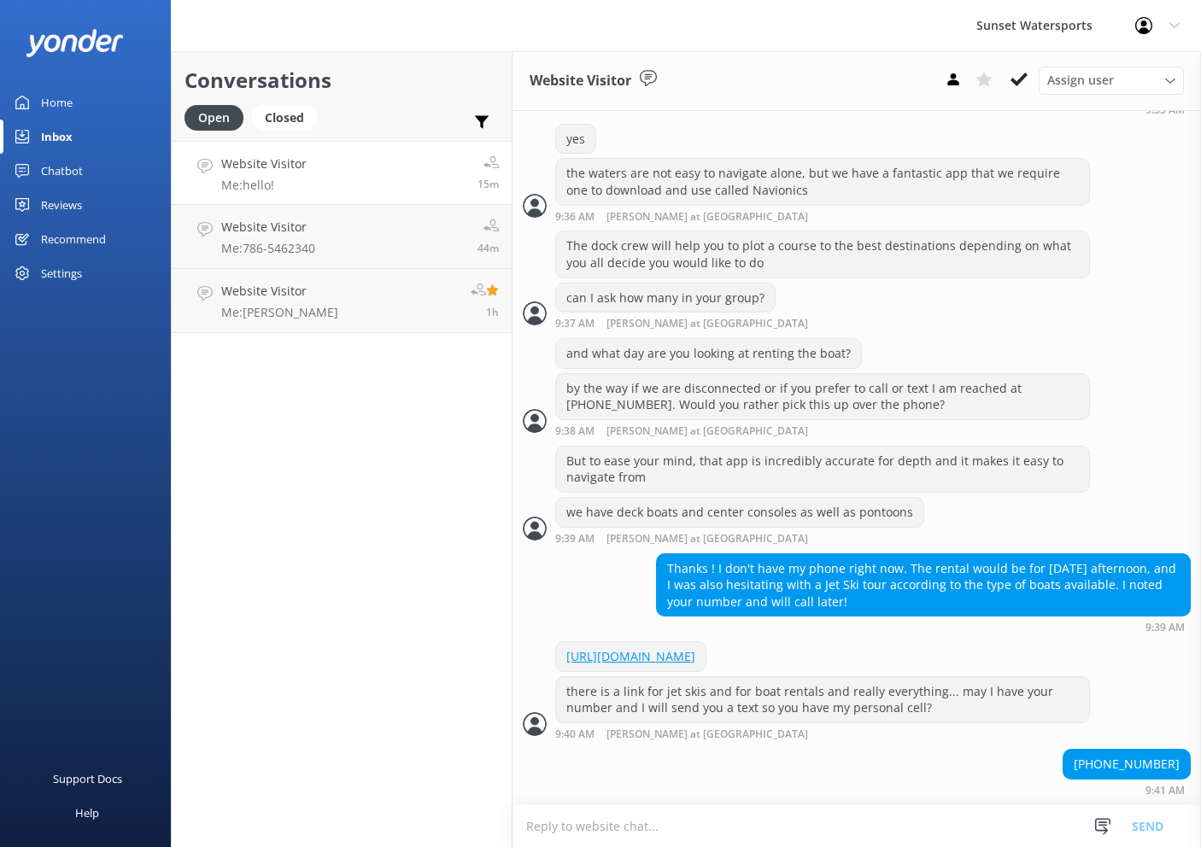
click at [751, 836] on textarea at bounding box center [856, 826] width 688 height 42
type textarea "great"
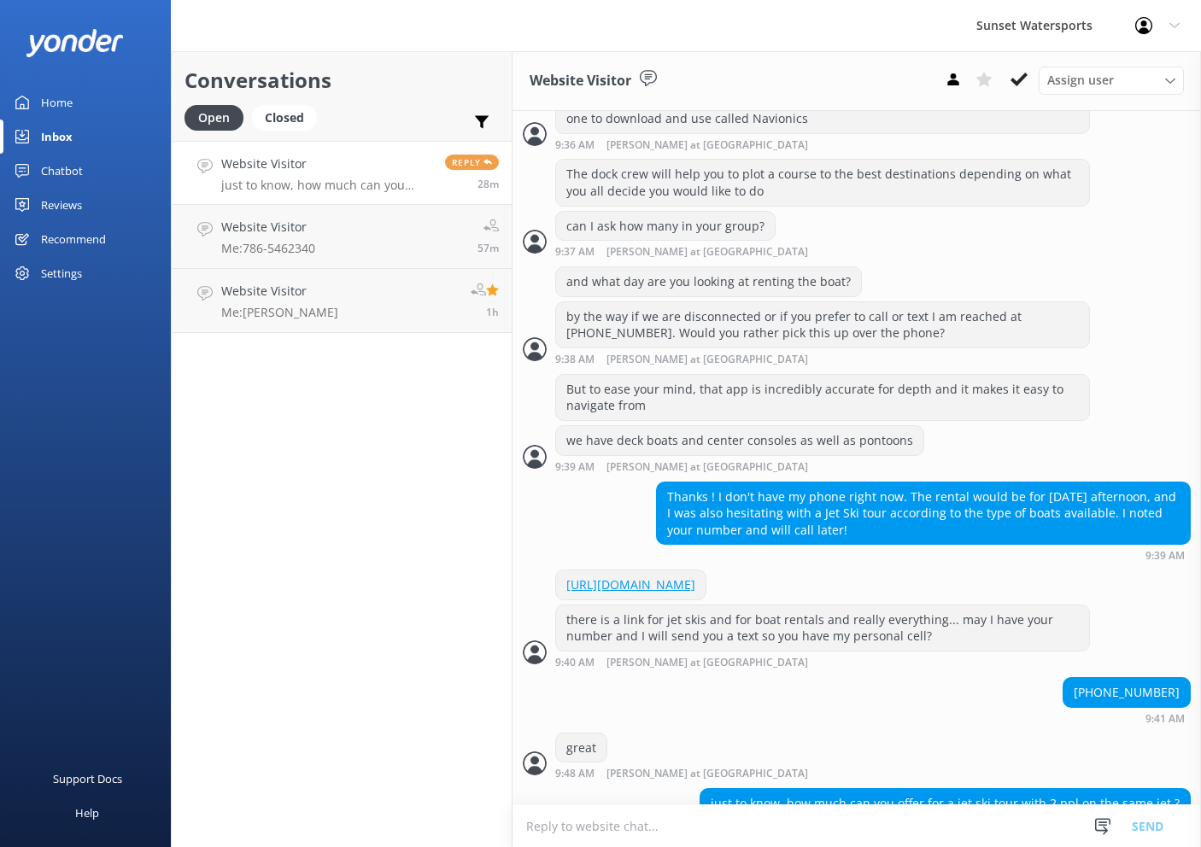
scroll to position [657, 0]
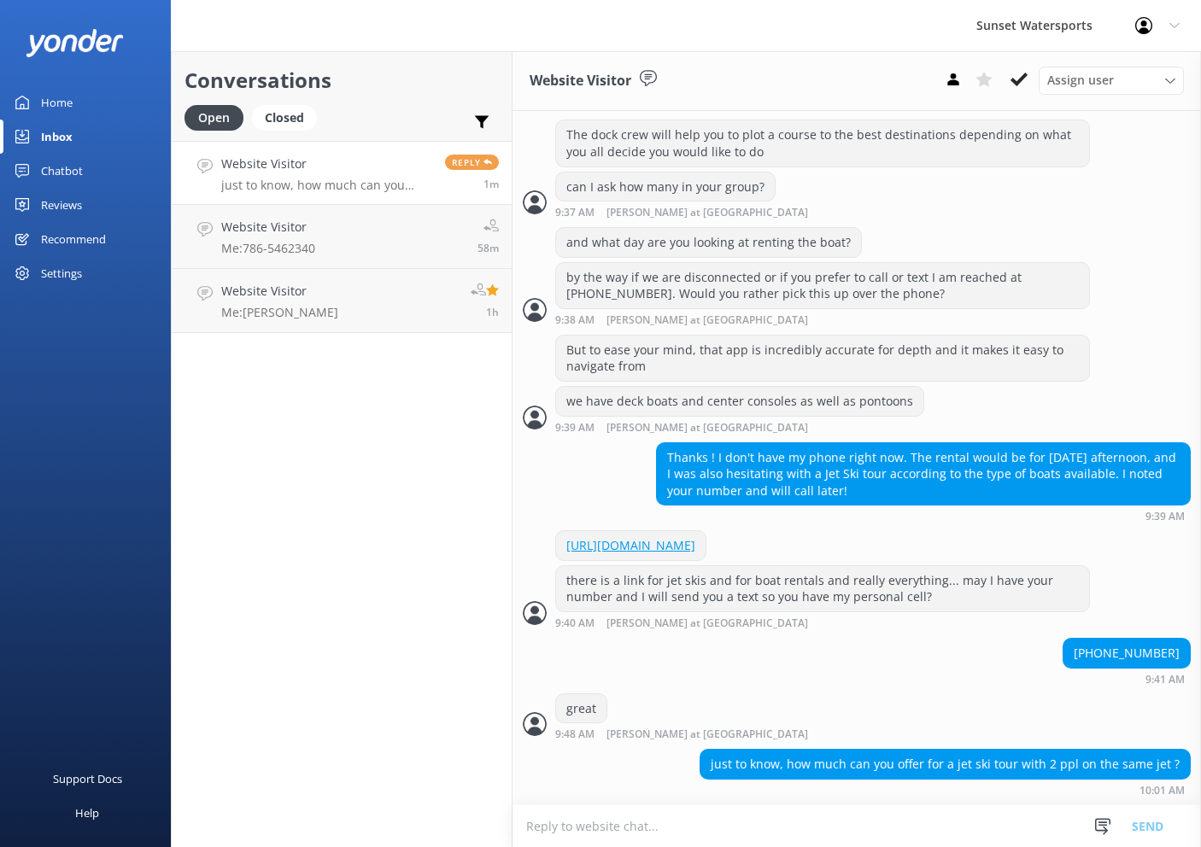
click at [629, 825] on textarea at bounding box center [856, 826] width 688 height 42
click at [867, 751] on div "just to know, how much can you offer for a jet ski tour with 2 ppl on the same …" at bounding box center [944, 764] width 489 height 29
drag, startPoint x: 916, startPoint y: 830, endPoint x: 907, endPoint y: 827, distance: 10.0
click at [914, 829] on textarea "yes I texted you by the way I am sending a link as well... jet skis" at bounding box center [856, 825] width 688 height 43
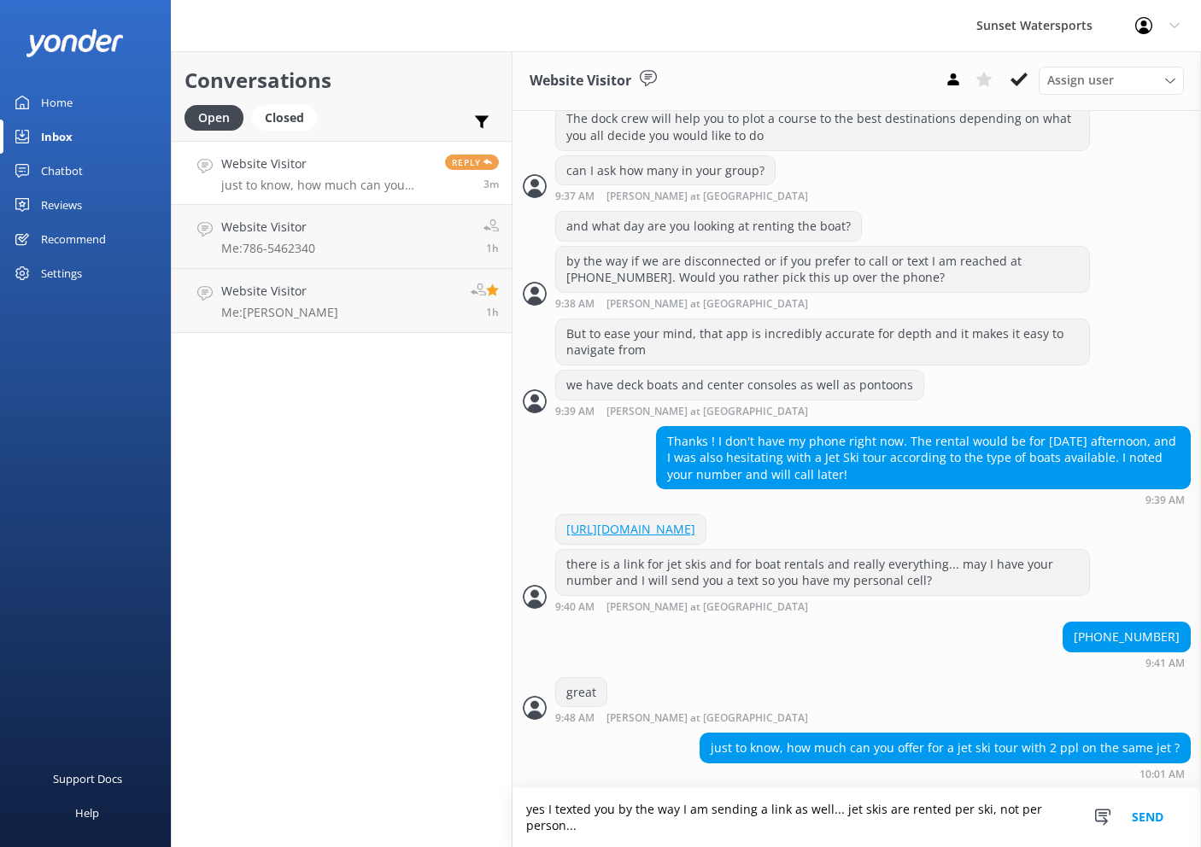
scroll to position [673, 0]
type textarea "yes I texted you by the way I am sending a link as well... jet skis are rented …"
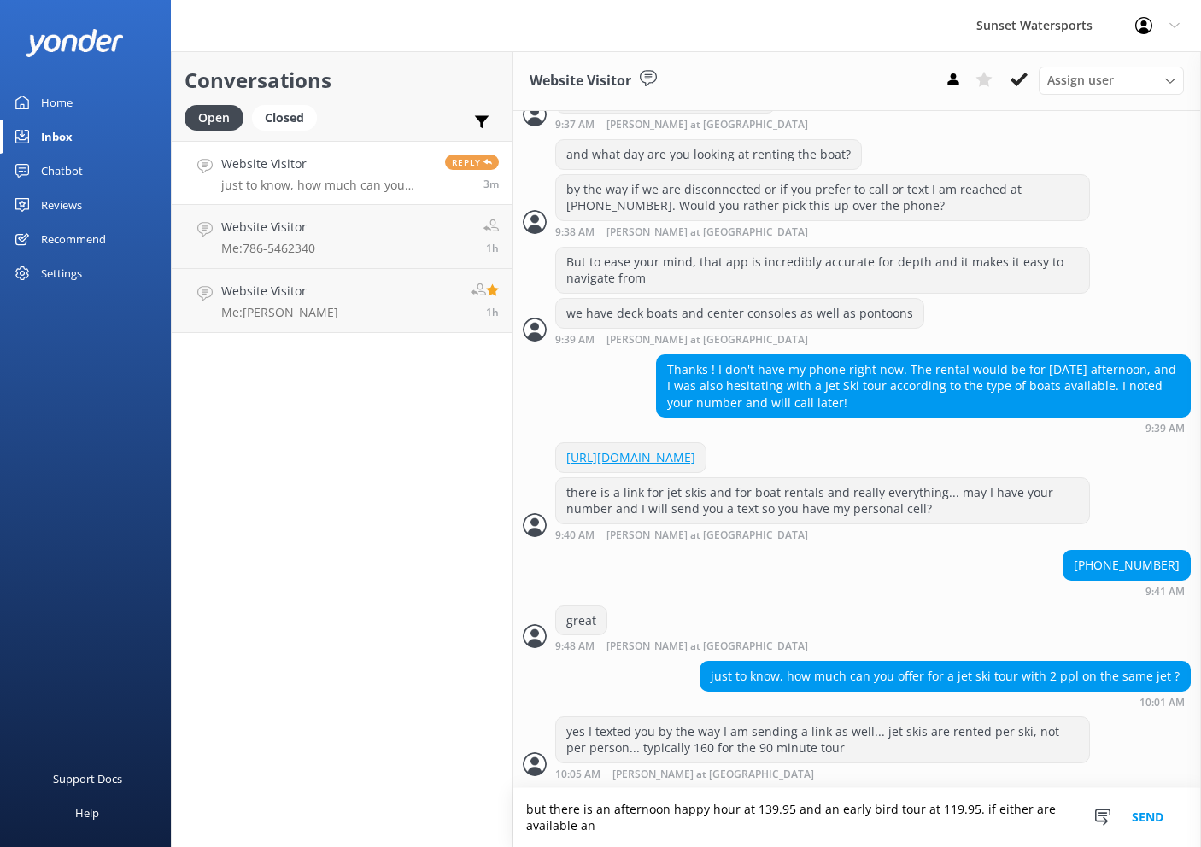
scroll to position [745, 0]
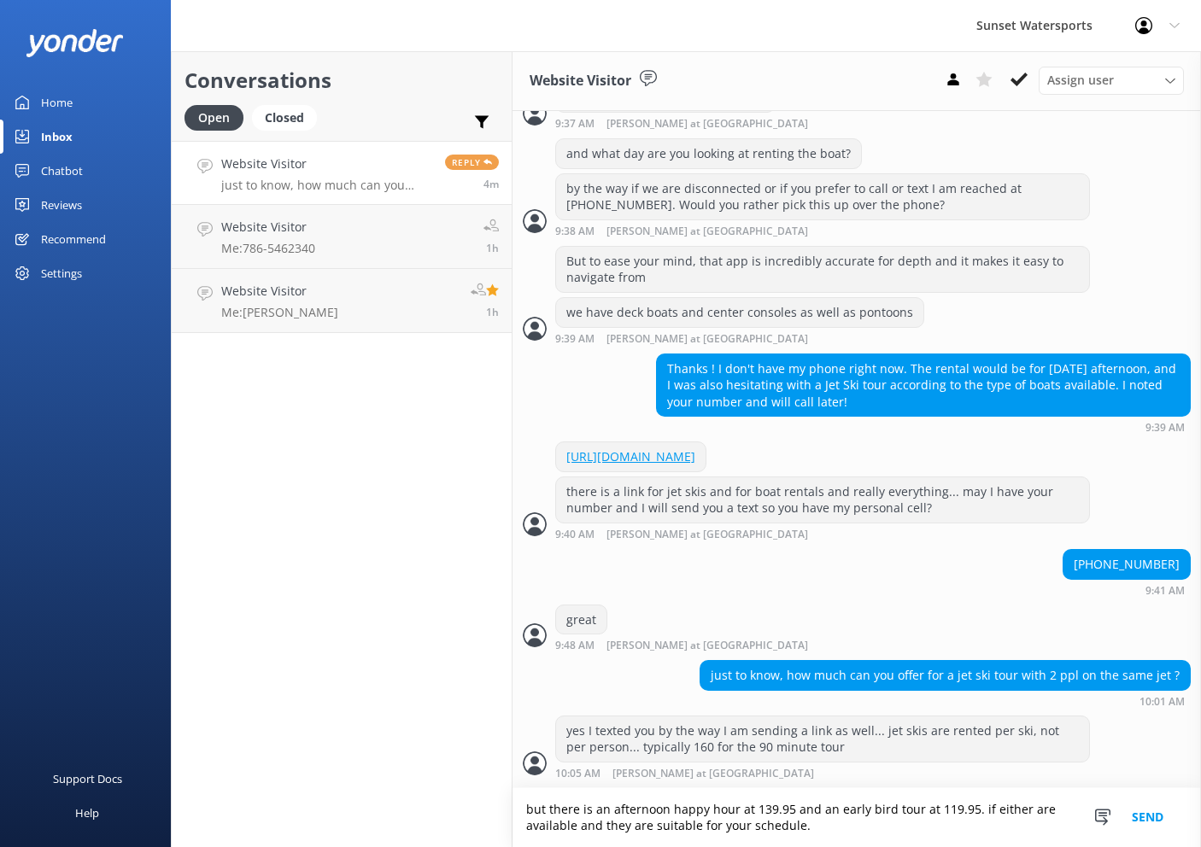
type textarea "but there is an afternoon happy hour at 139.95 and an early bird tour at 119.95…"
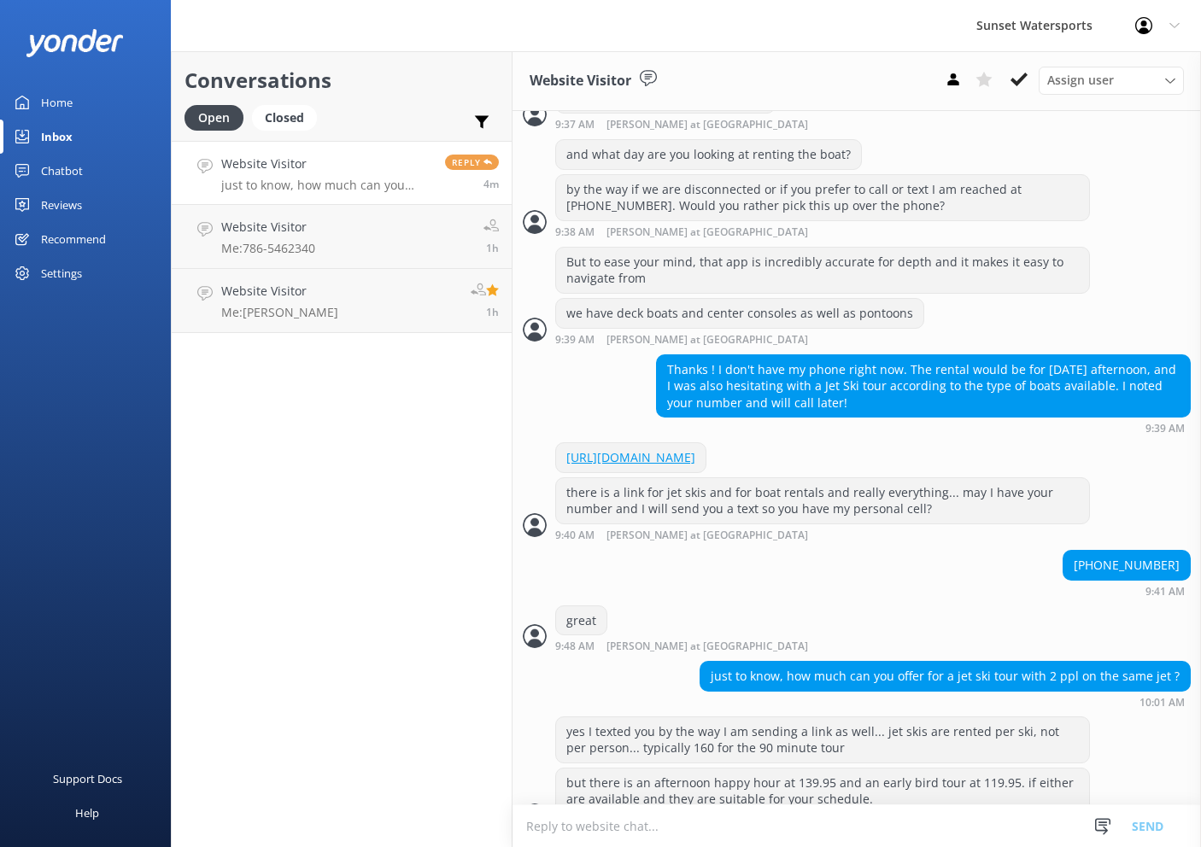
scroll to position [779, 0]
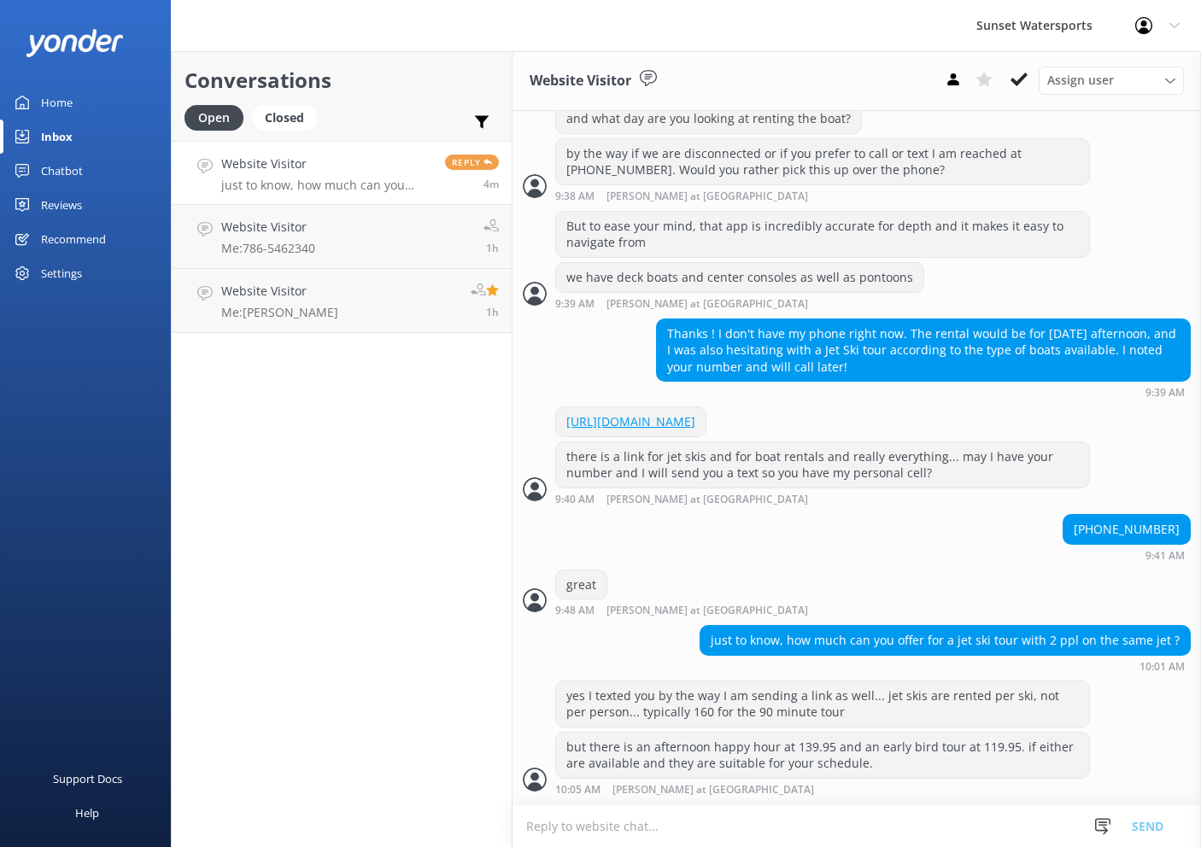
click at [884, 828] on textarea at bounding box center [856, 826] width 688 height 42
click at [713, 826] on textarea at bounding box center [856, 826] width 688 height 42
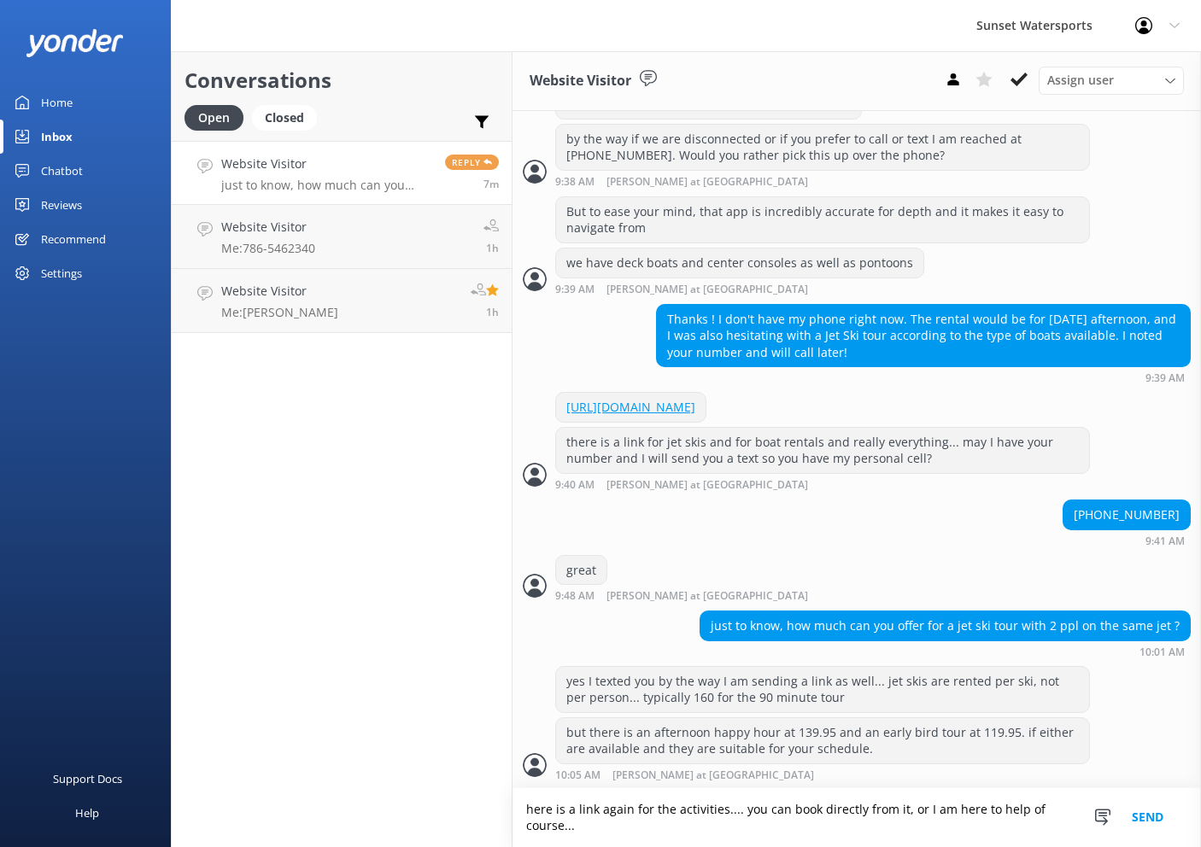
scroll to position [795, 0]
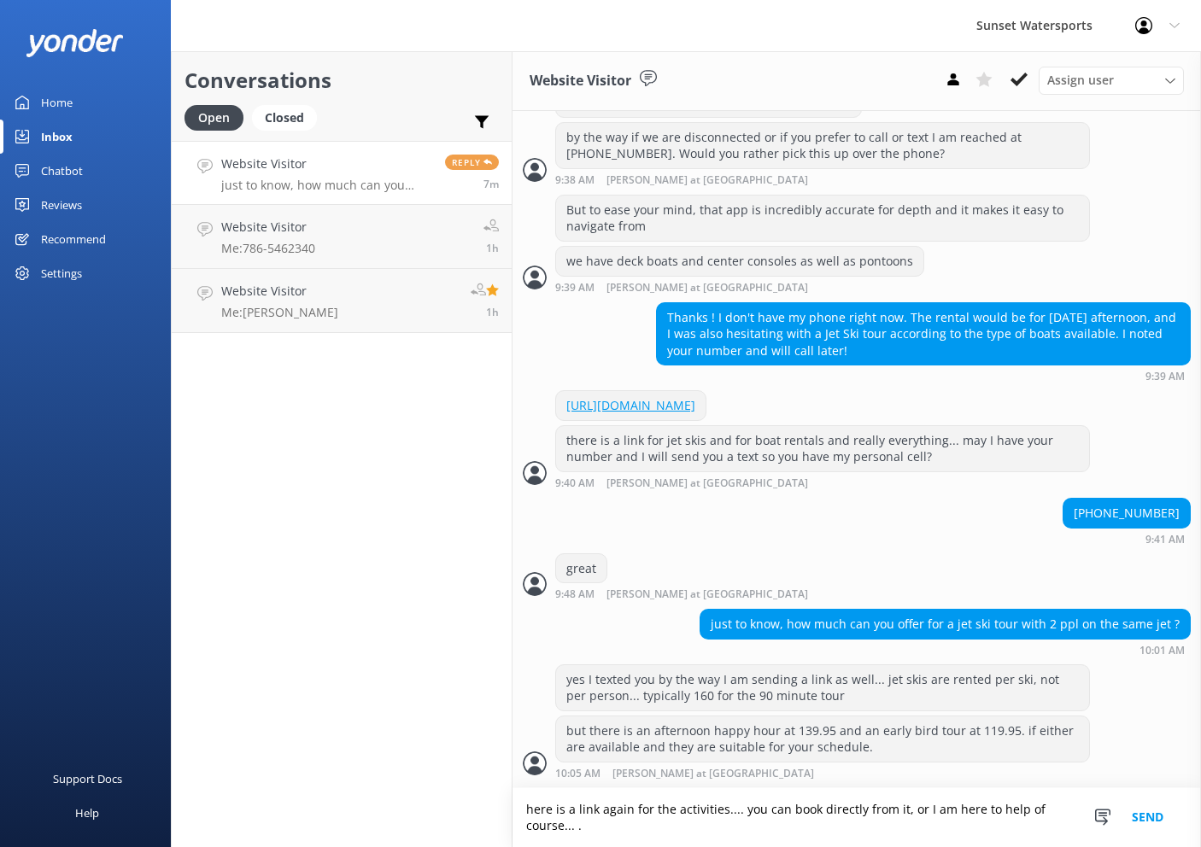
paste textarea "[URL][DOMAIN_NAME]"
type textarea "here is a link again for the activities.... you can book directly from it, or I…"
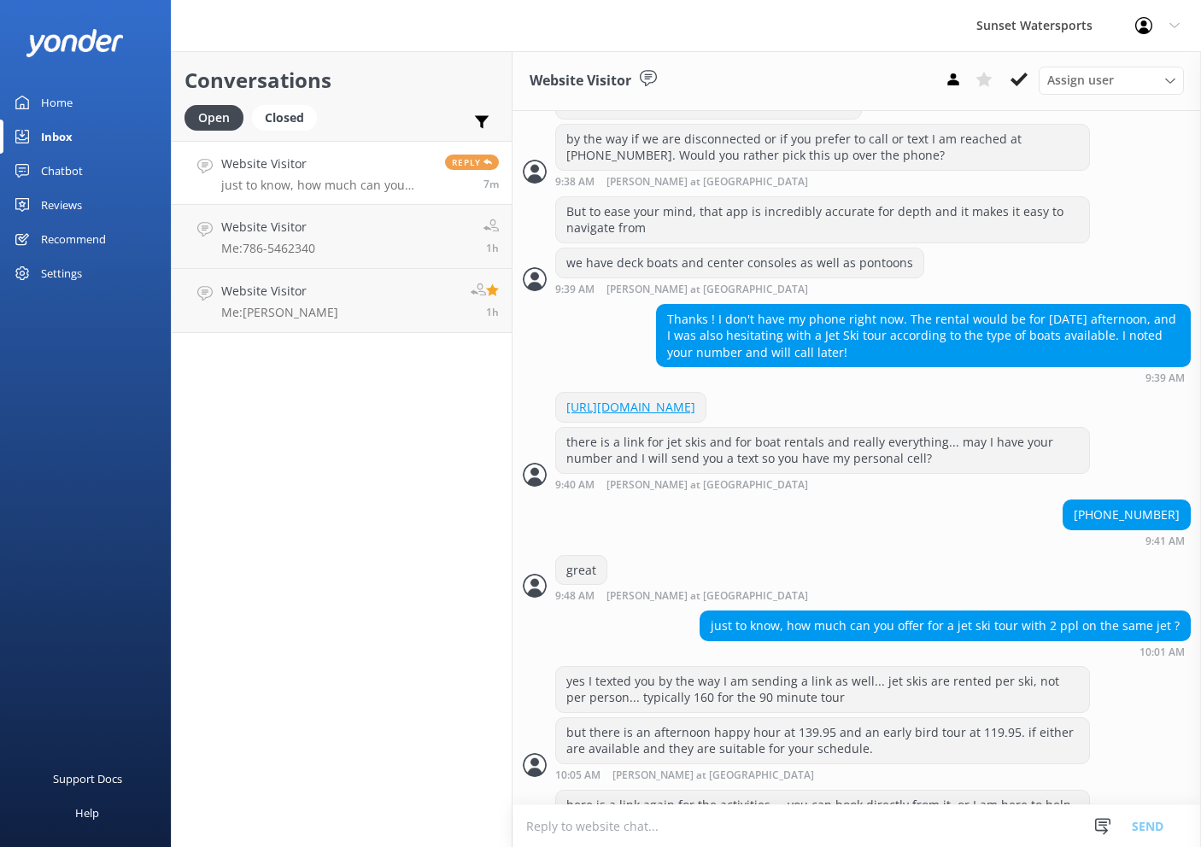
scroll to position [851, 0]
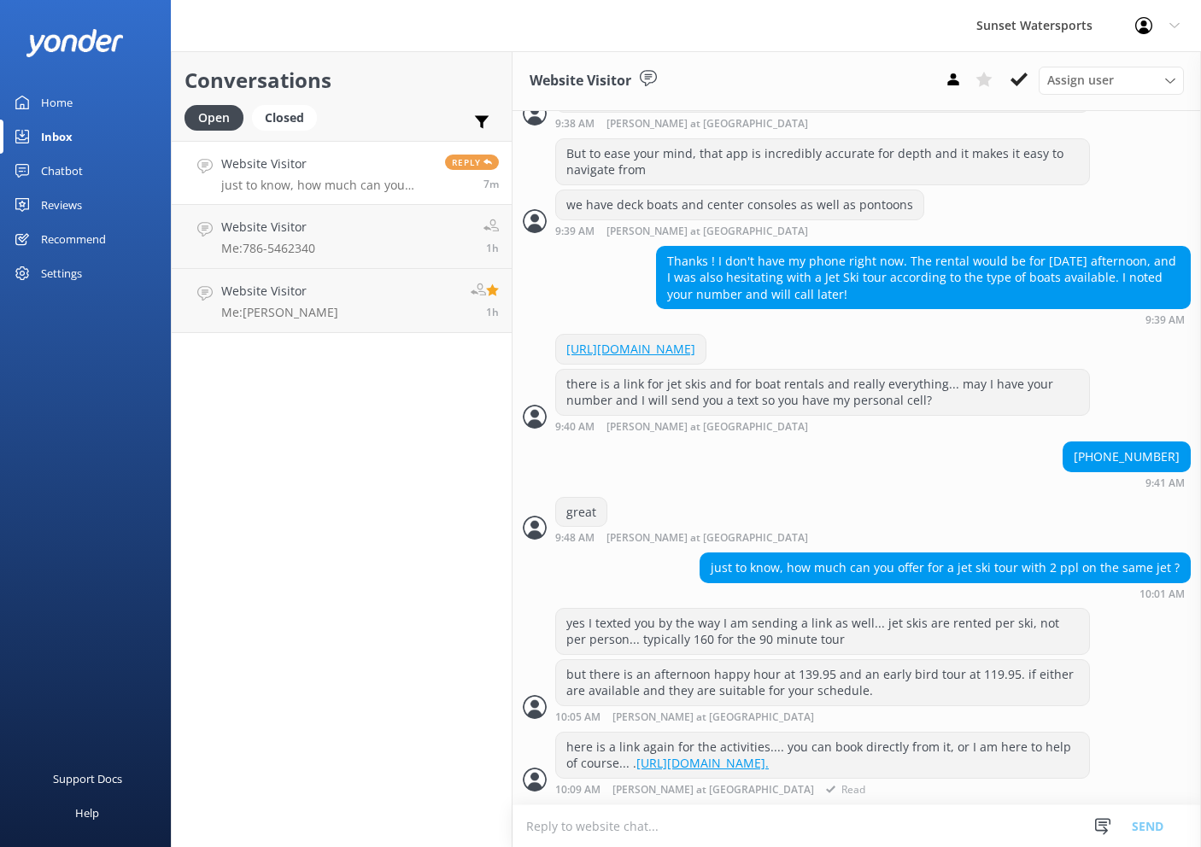
click at [703, 770] on div "here is a link again for the activities.... you can book directly from it, or I…" at bounding box center [822, 755] width 533 height 45
click at [703, 769] on link "[URL][DOMAIN_NAME]." at bounding box center [702, 763] width 132 height 16
click at [781, 826] on textarea at bounding box center [856, 826] width 688 height 42
type textarea "[DOMAIN_NAME][URL]."
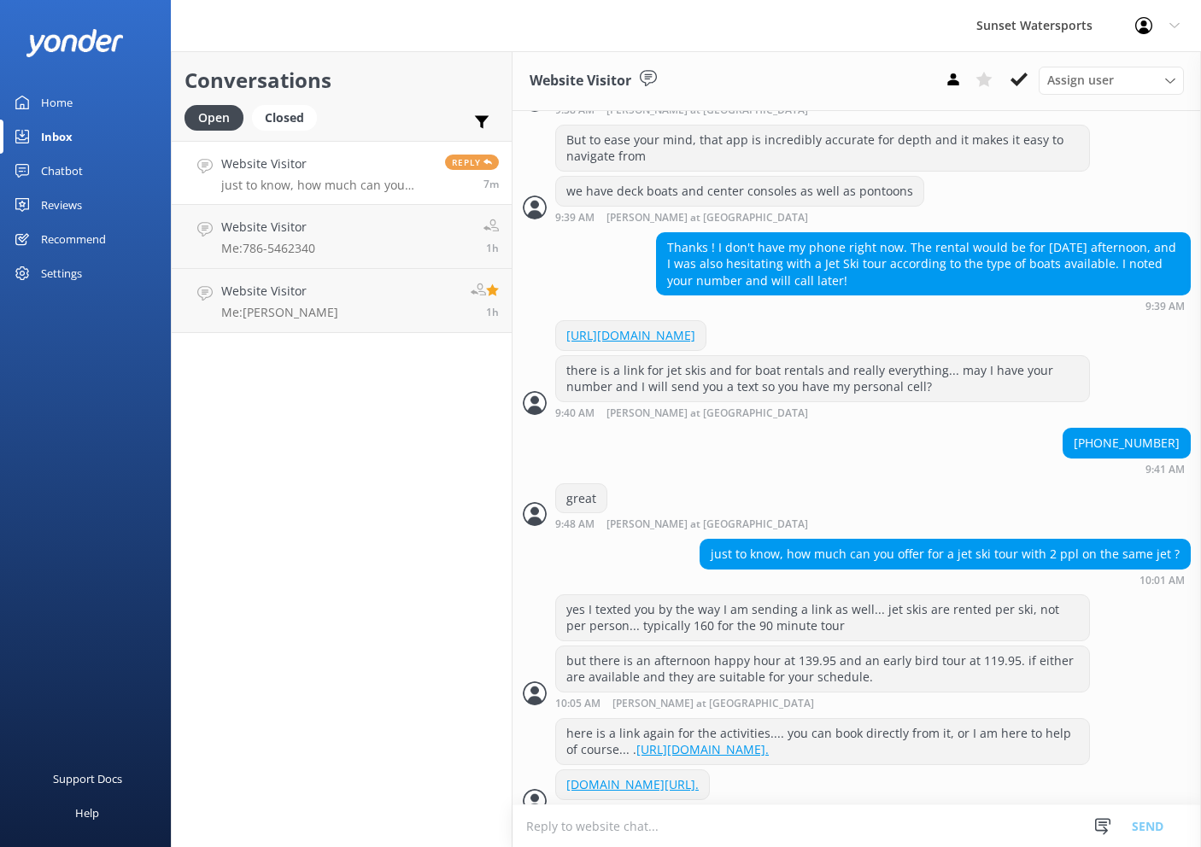
scroll to position [885, 0]
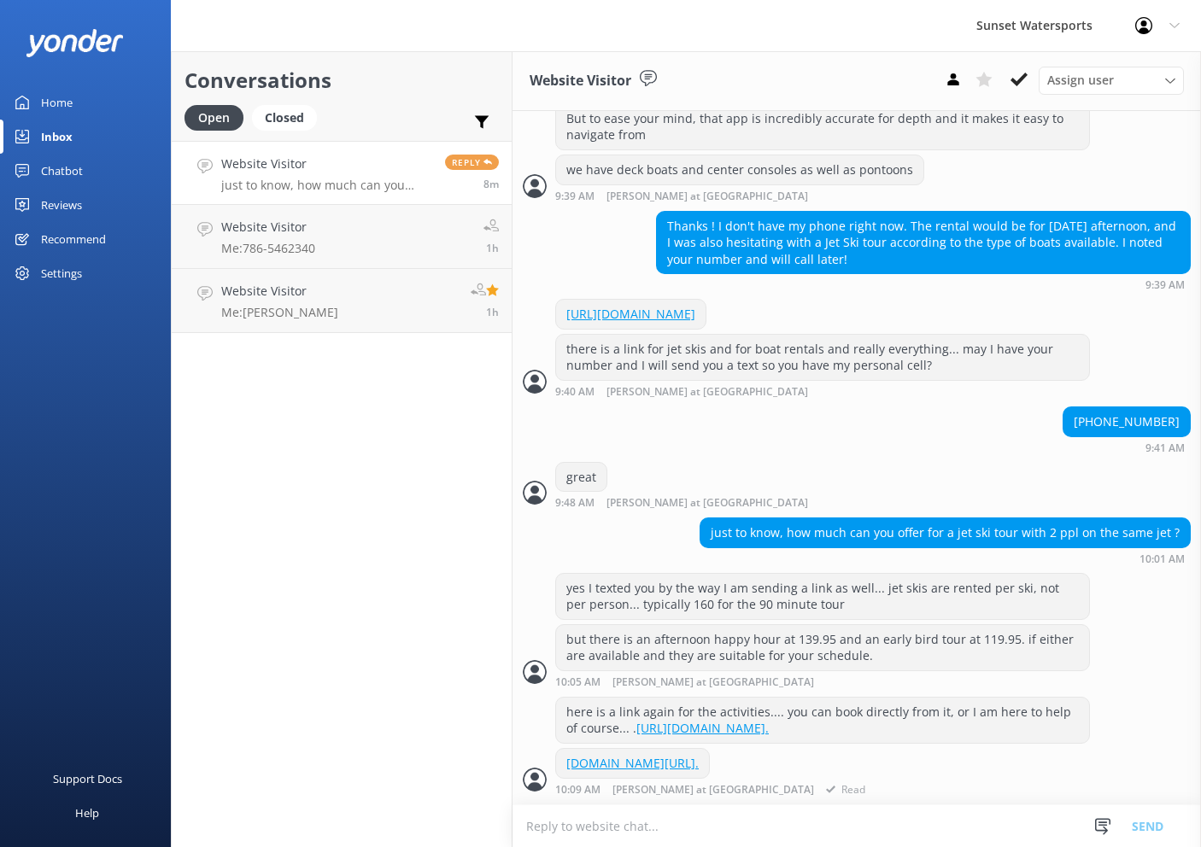
click at [670, 763] on link "[DOMAIN_NAME][URL]." at bounding box center [632, 763] width 132 height 16
type textarea "oh gosh sorry the period at the end of the sentence is messing the link up lol"
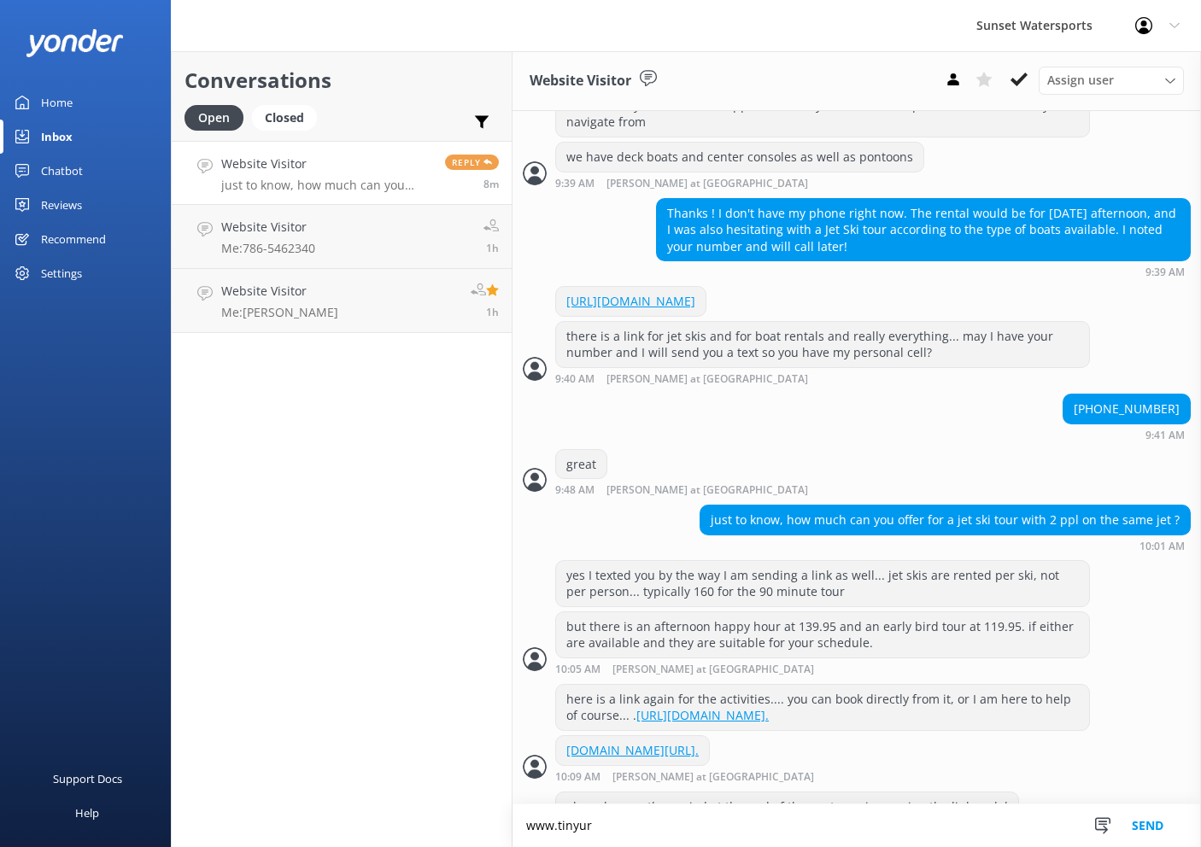
scroll to position [940, 0]
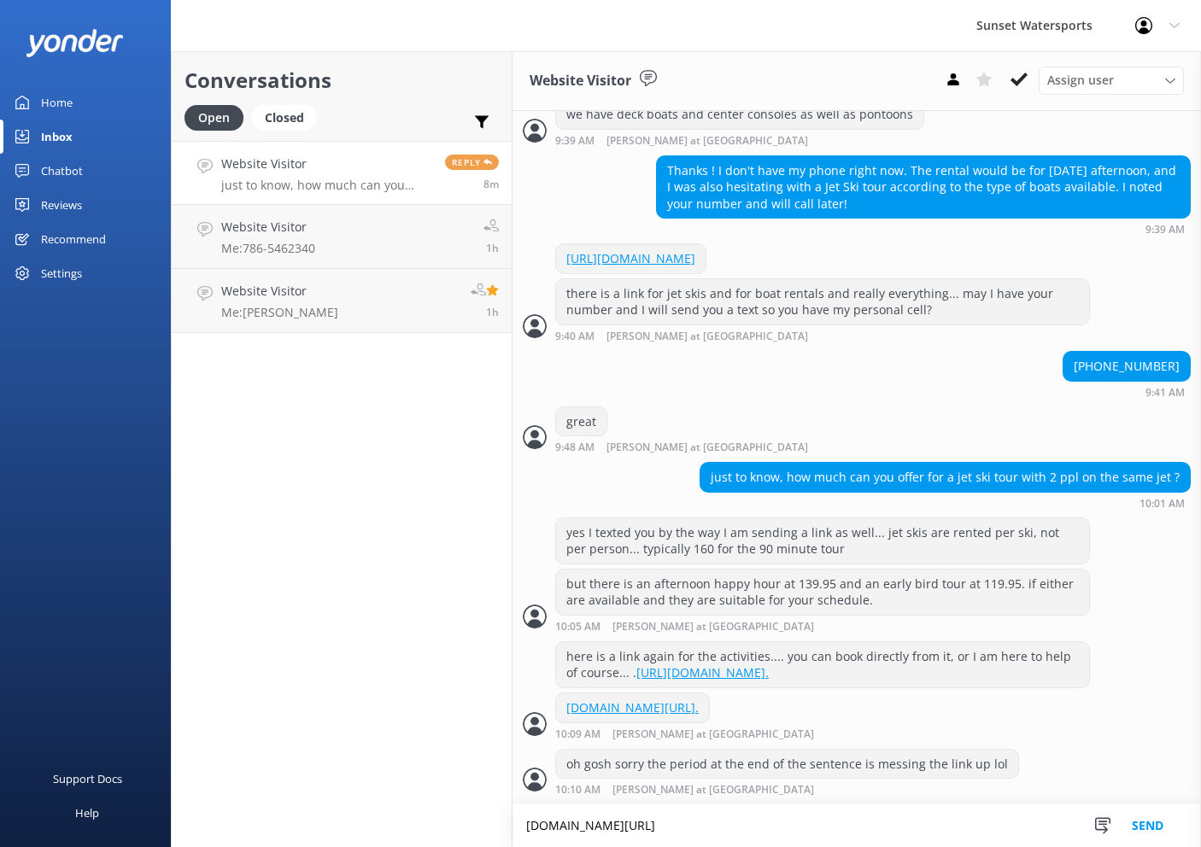
type textarea "[DOMAIN_NAME][URL]"
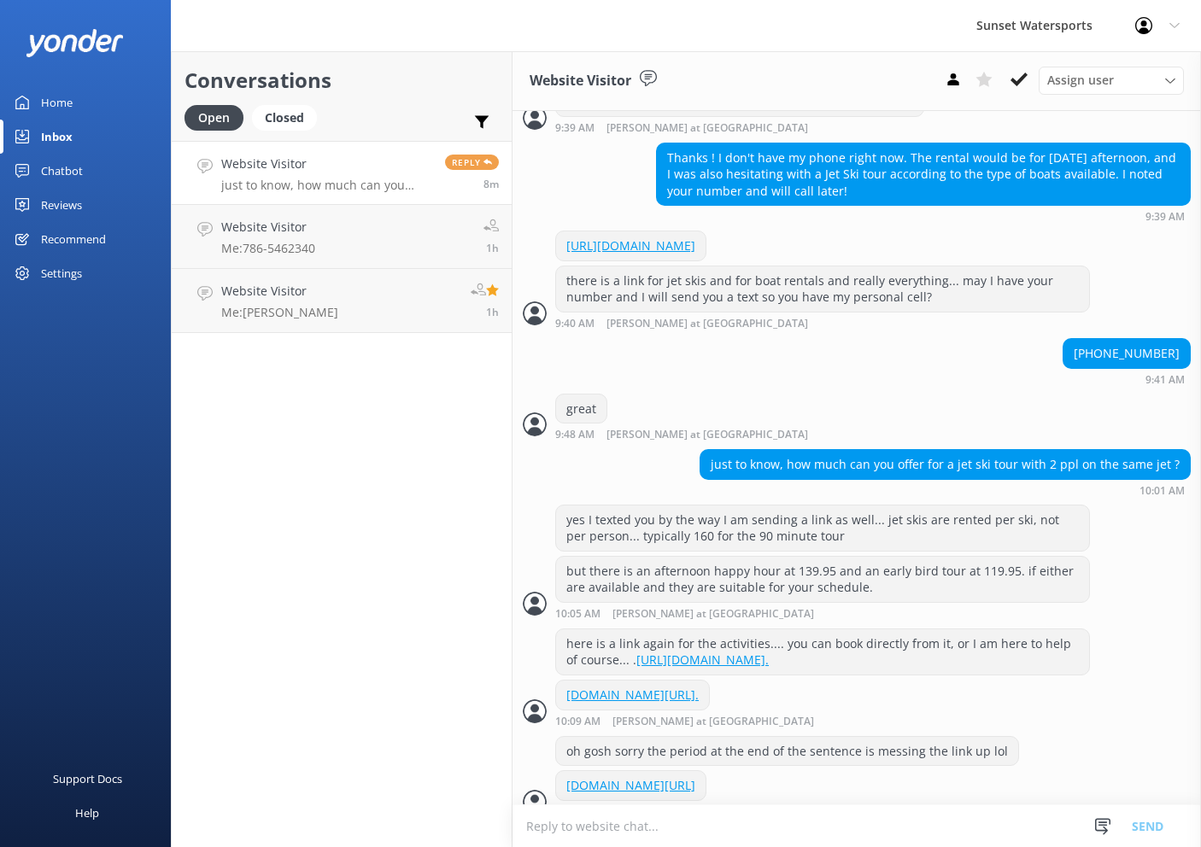
scroll to position [974, 0]
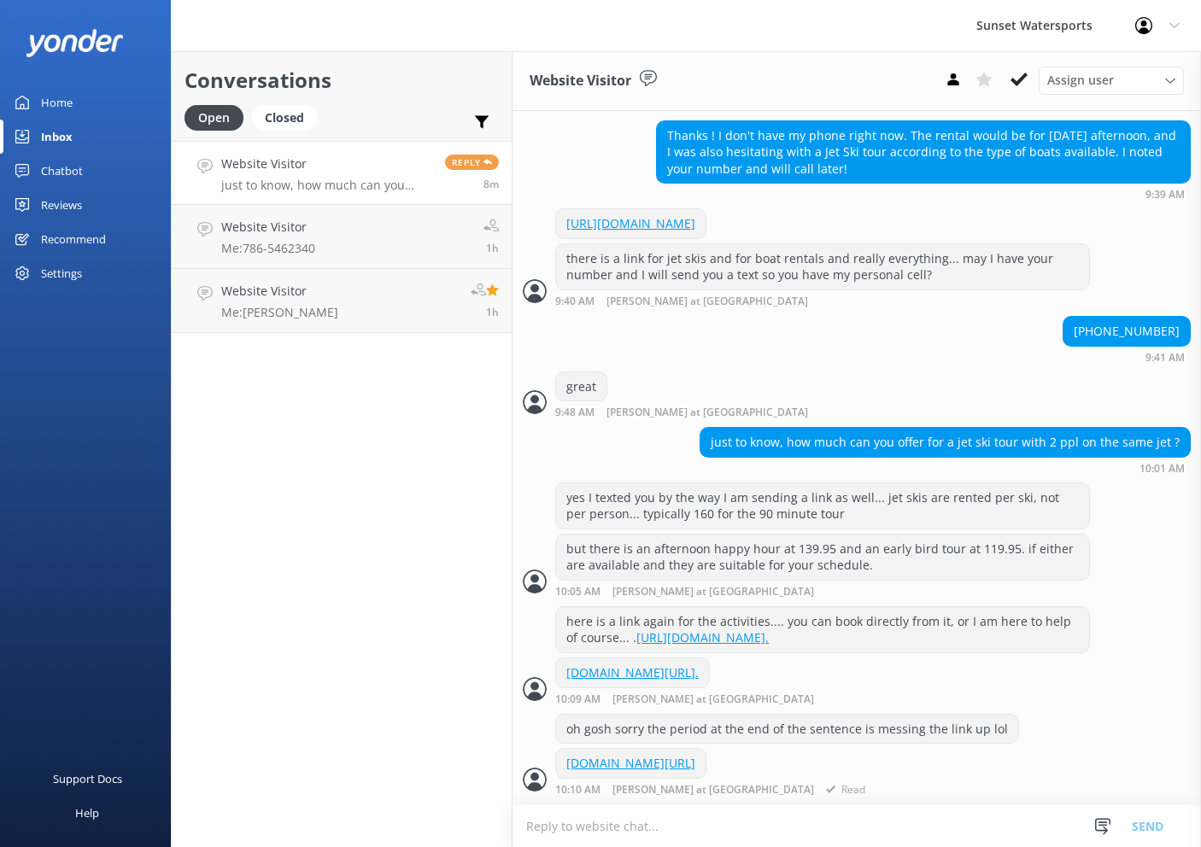
click at [695, 769] on link "[DOMAIN_NAME][URL]" at bounding box center [630, 763] width 129 height 16
click at [821, 839] on textarea at bounding box center [856, 826] width 688 height 42
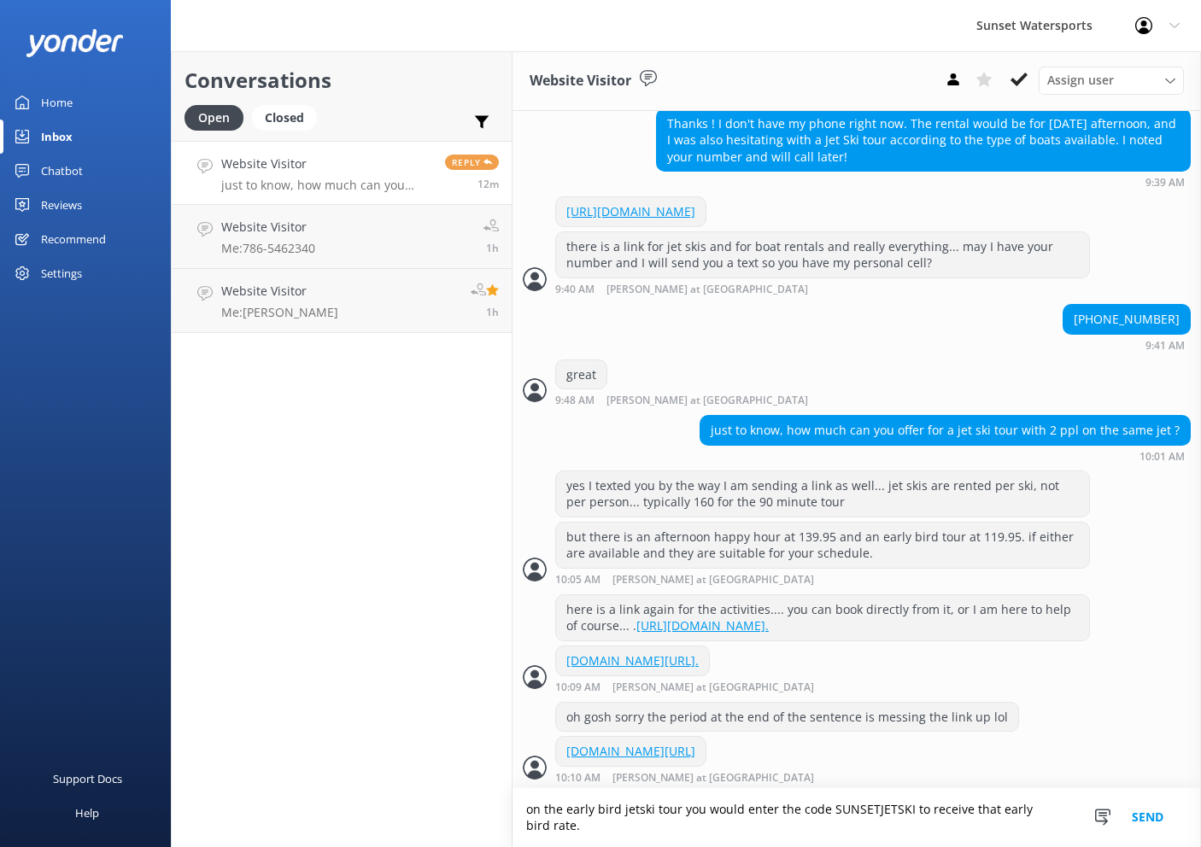
scroll to position [991, 0]
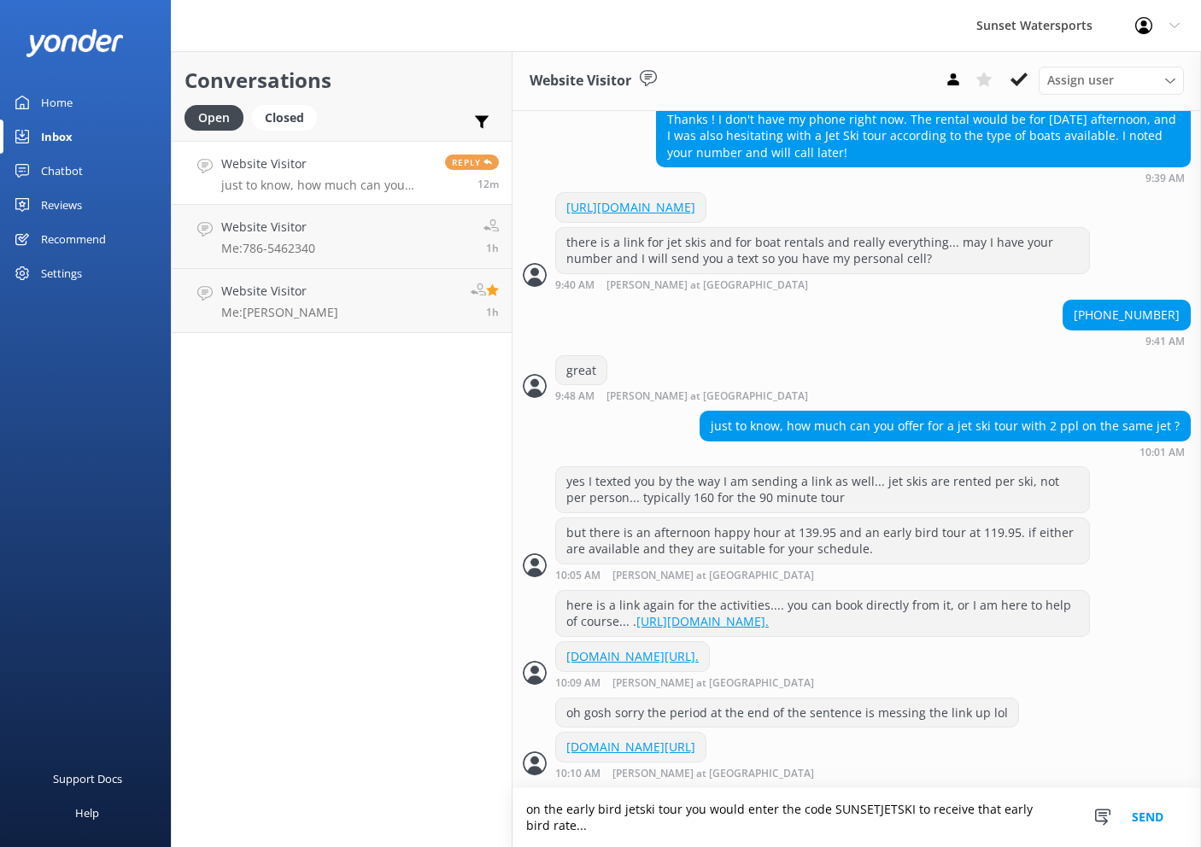
type textarea "on the early bird jetski tour you would enter the code SUNSETJETSKI to receive …"
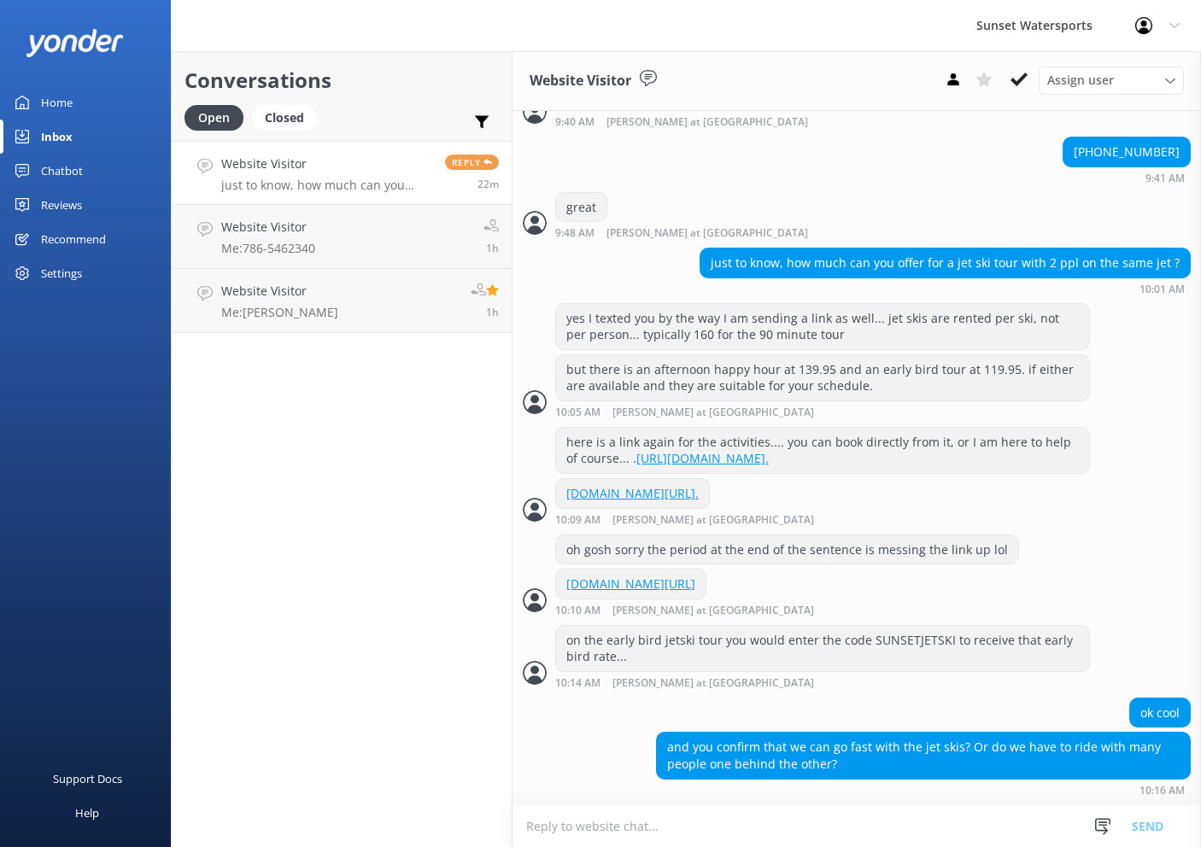
scroll to position [1146, 0]
click at [372, 167] on h4 "Website Visitor" at bounding box center [326, 164] width 211 height 19
click at [768, 832] on textarea at bounding box center [856, 826] width 688 height 42
type textarea "no it is full speed!"
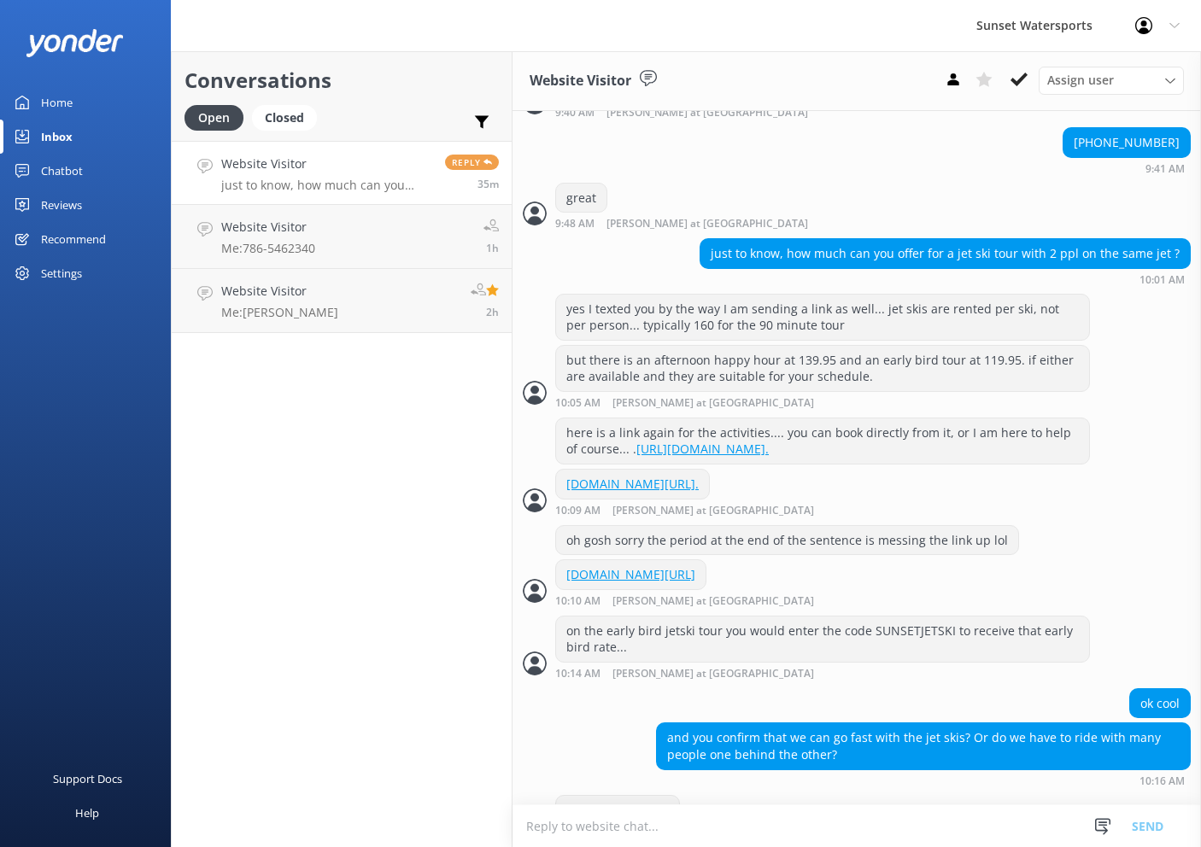
scroll to position [1206, 0]
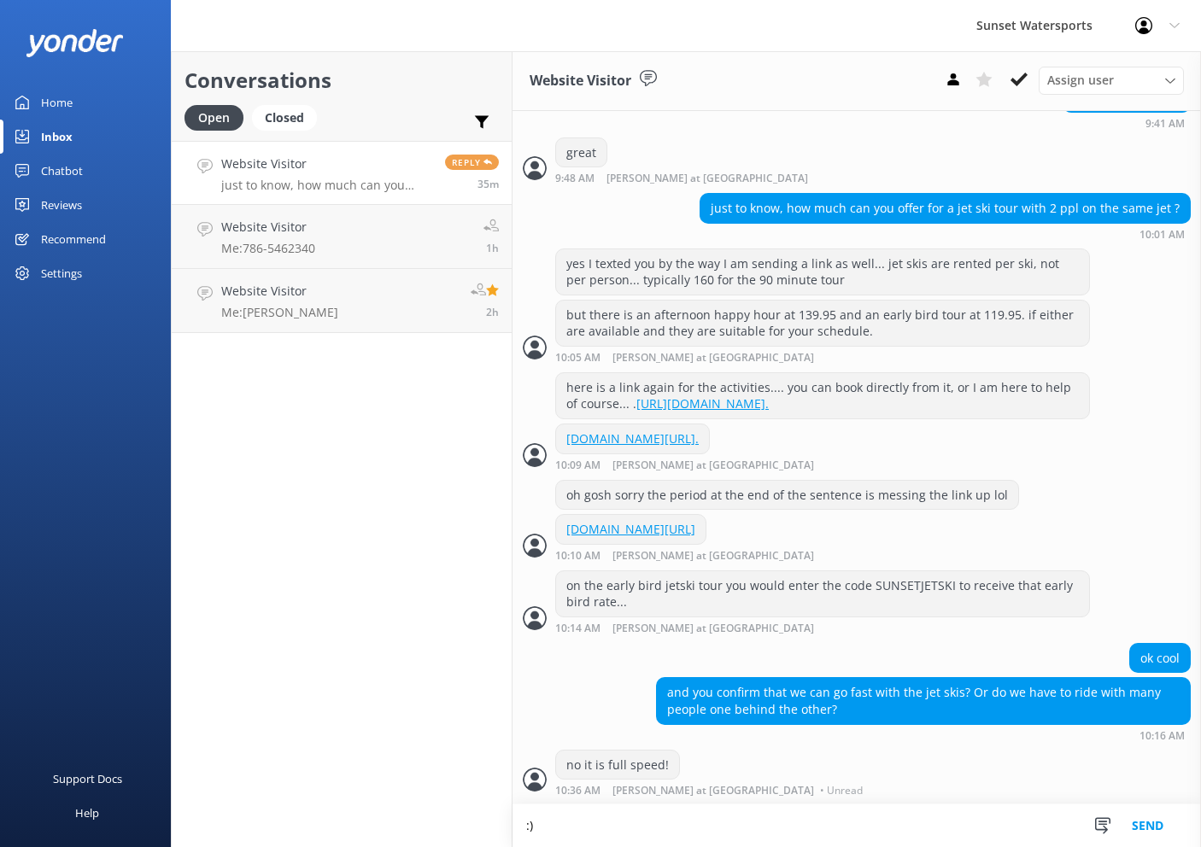
type textarea ":"
type textarea "Ill switch to text."
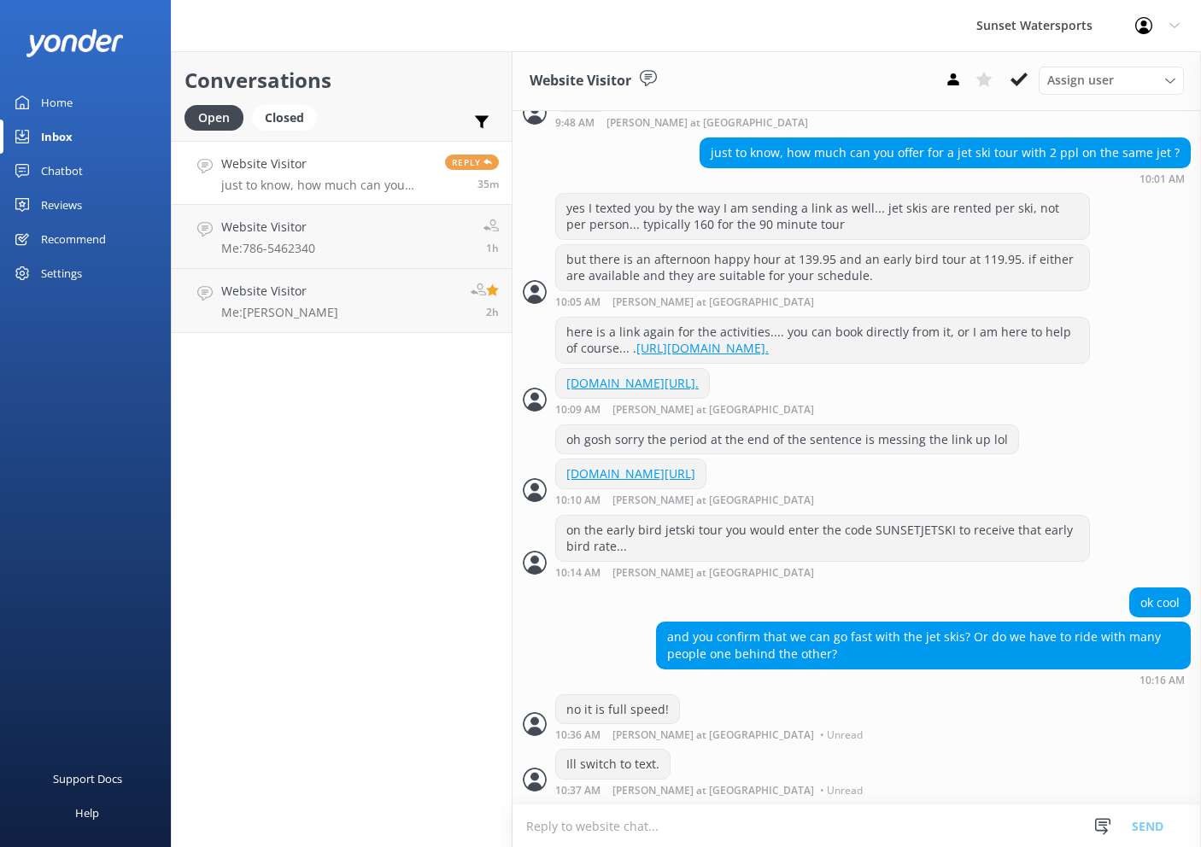
scroll to position [0, 0]
click at [364, 173] on div "Website Visitor just to know, how much can you offer for a jet ski tour with 2 …" at bounding box center [326, 173] width 211 height 37
click at [386, 223] on link "Website Visitor Me: 786-5462340 1h" at bounding box center [342, 237] width 340 height 64
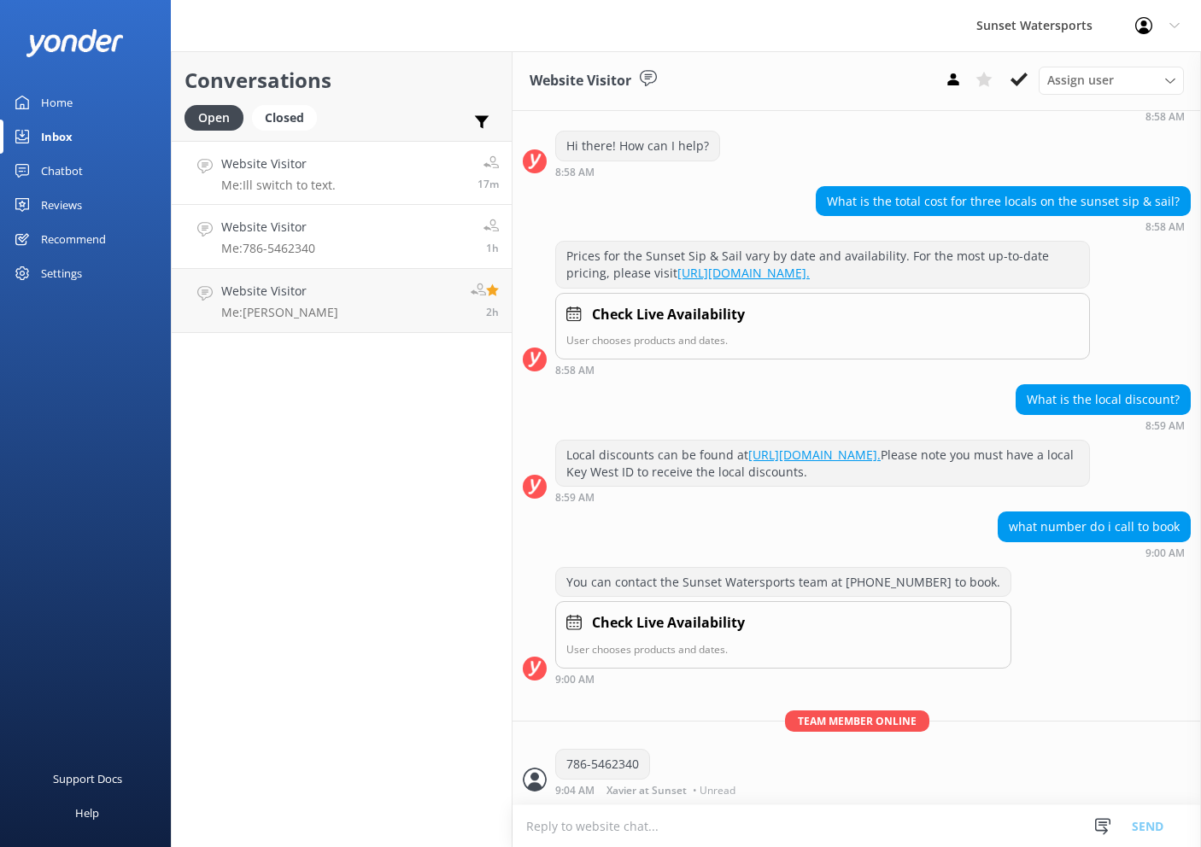
click at [385, 176] on link "Website Visitor Me: Ill switch to text. 17m" at bounding box center [342, 173] width 340 height 64
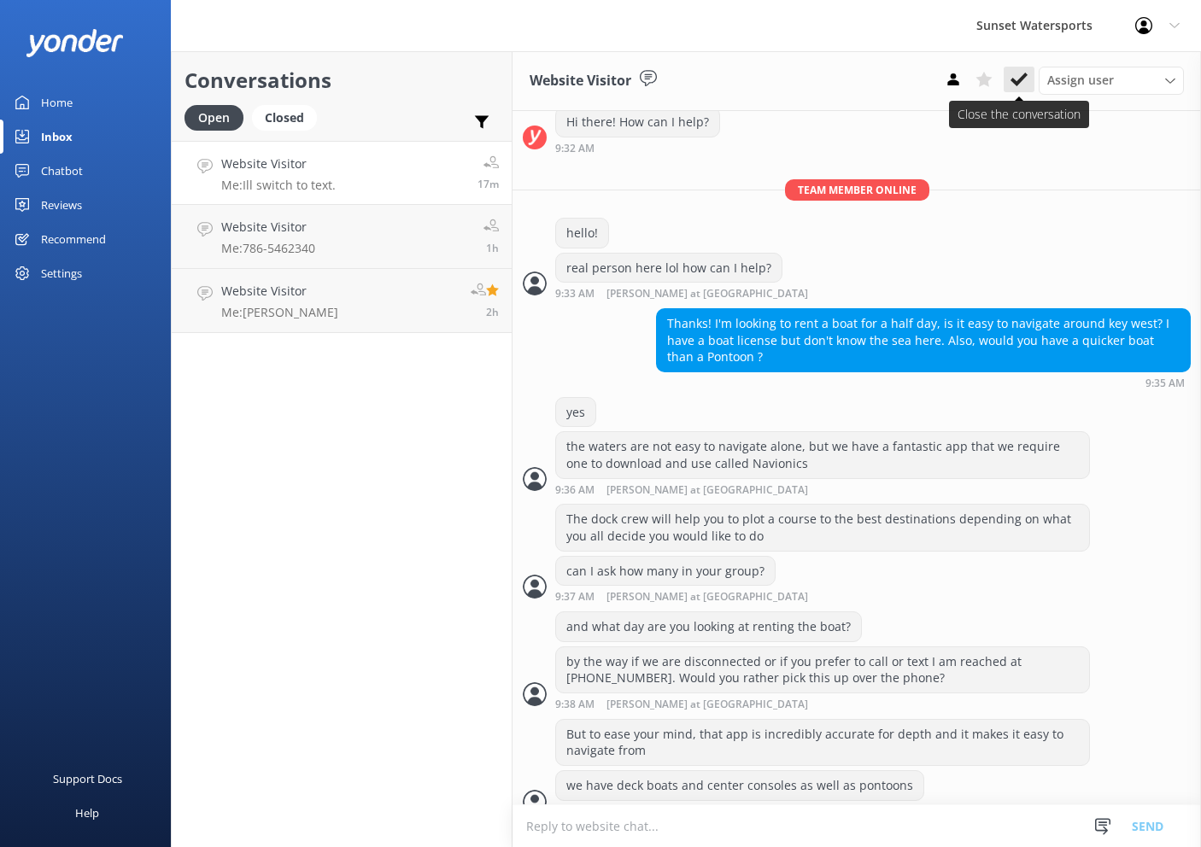
click at [1022, 82] on icon at bounding box center [1018, 79] width 17 height 17
